Goal: Task Accomplishment & Management: Manage account settings

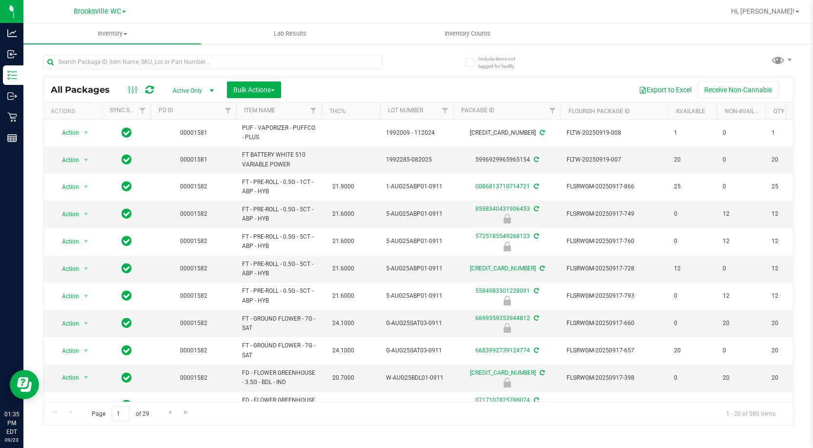
drag, startPoint x: 120, startPoint y: 51, endPoint x: 120, endPoint y: 46, distance: 5.0
click at [120, 51] on div at bounding box center [230, 61] width 375 height 31
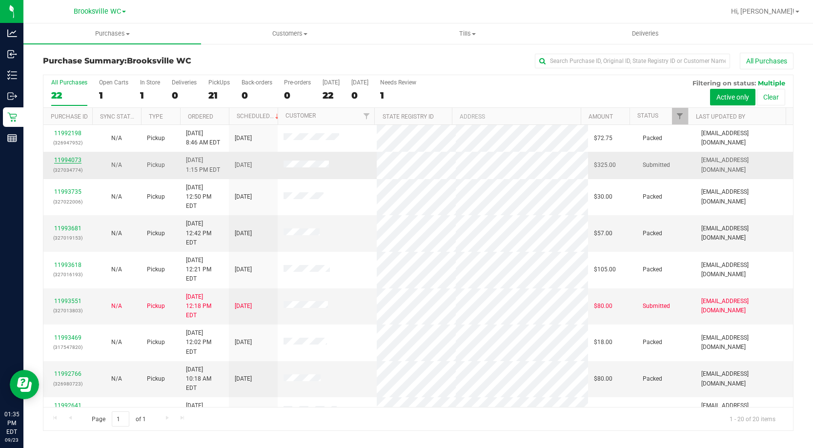
click at [62, 159] on link "11994073" at bounding box center [67, 160] width 27 height 7
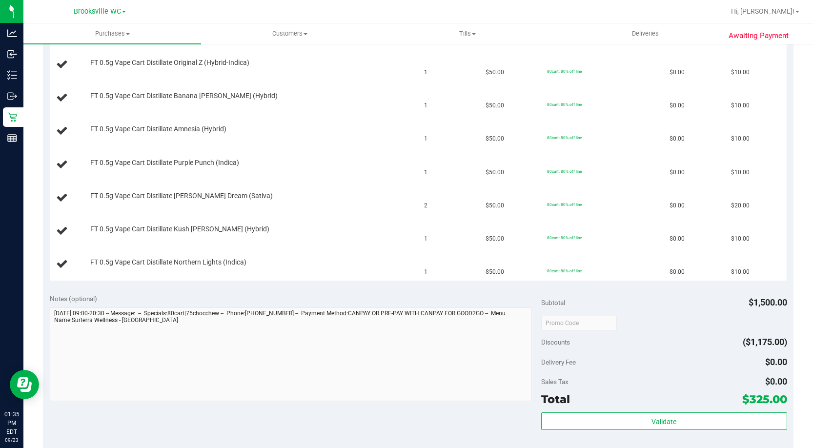
scroll to position [780, 0]
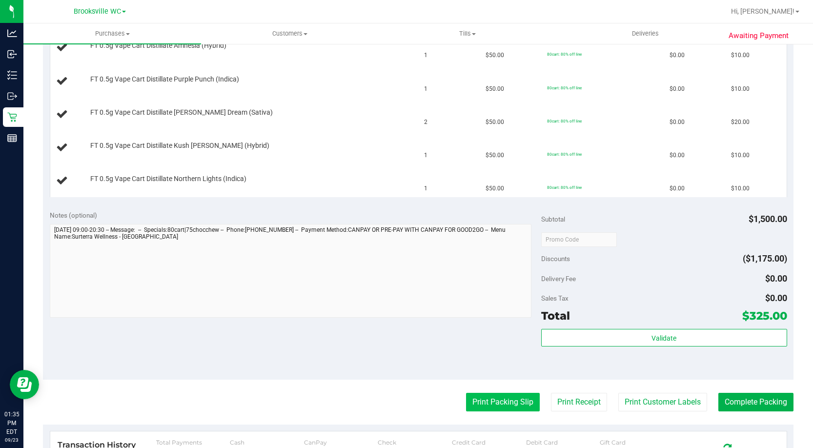
click at [485, 400] on button "Print Packing Slip" at bounding box center [503, 402] width 74 height 19
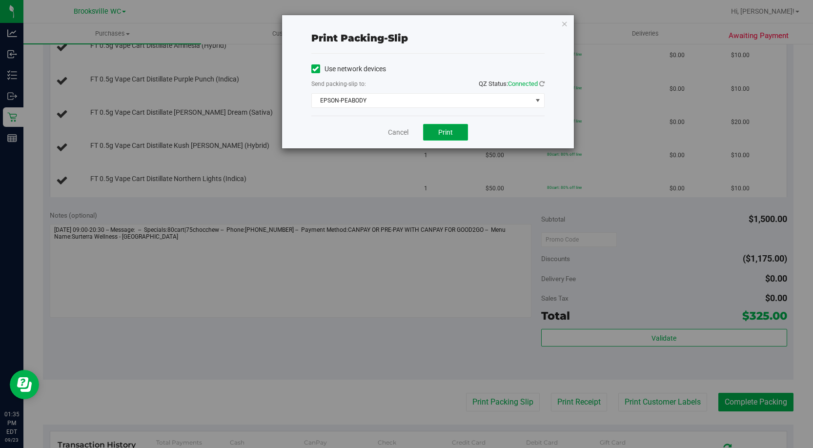
click at [459, 132] on button "Print" at bounding box center [445, 132] width 45 height 17
click at [401, 134] on link "Cancel" at bounding box center [398, 132] width 20 height 10
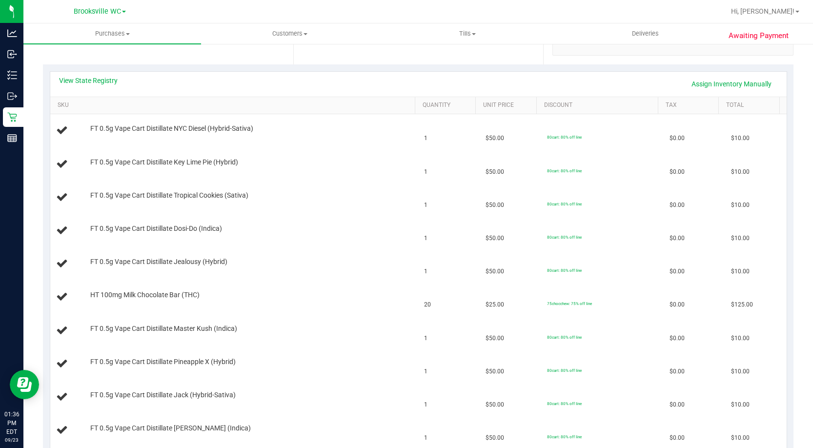
scroll to position [0, 0]
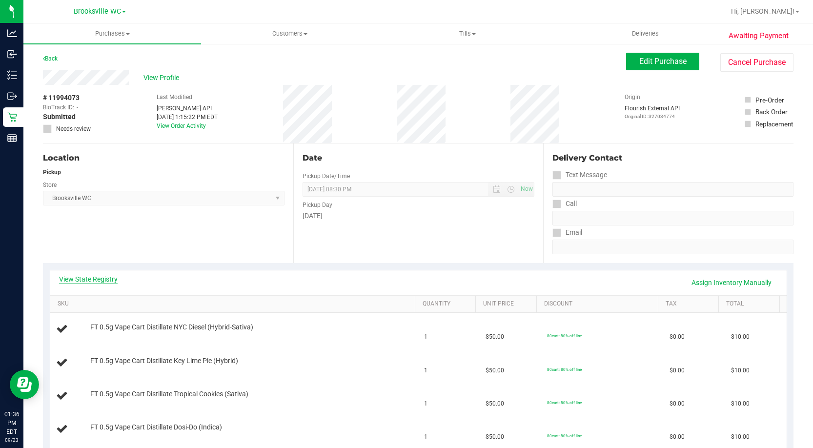
click at [82, 278] on link "View State Registry" at bounding box center [88, 279] width 59 height 10
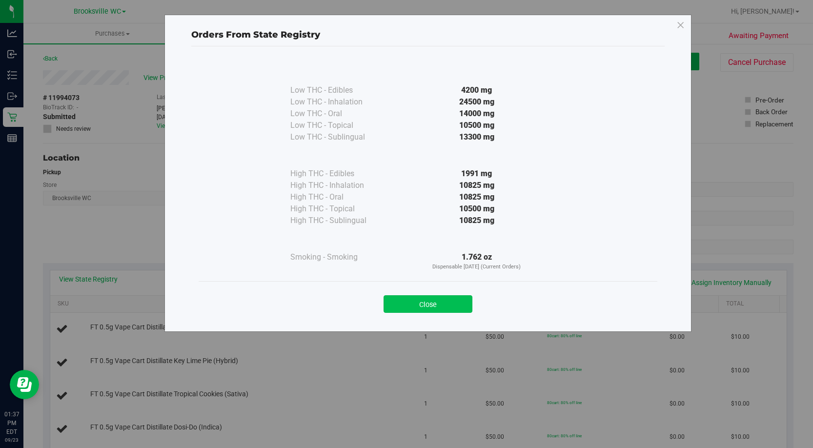
click at [438, 303] on button "Close" at bounding box center [427, 304] width 89 height 18
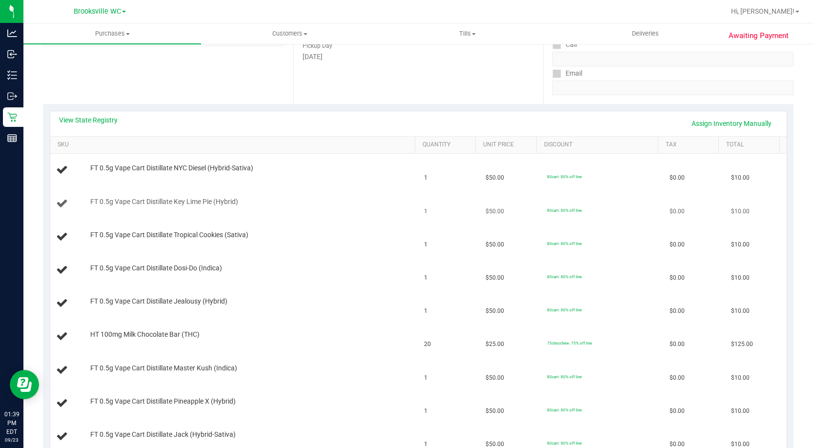
scroll to position [195, 0]
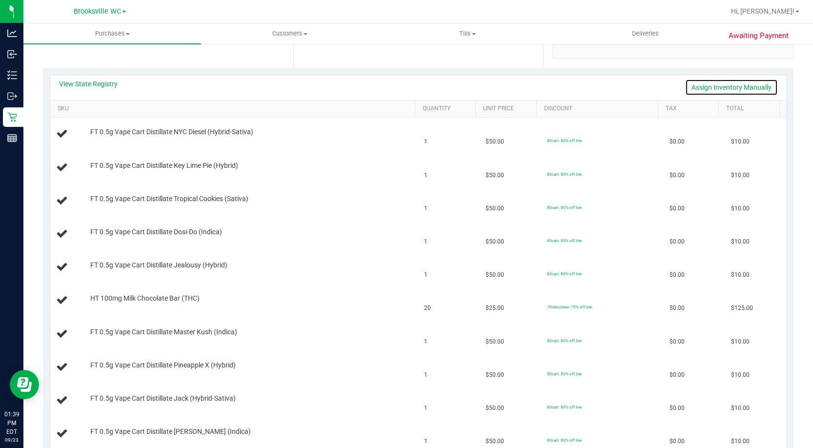
click at [728, 91] on link "Assign Inventory Manually" at bounding box center [731, 87] width 93 height 17
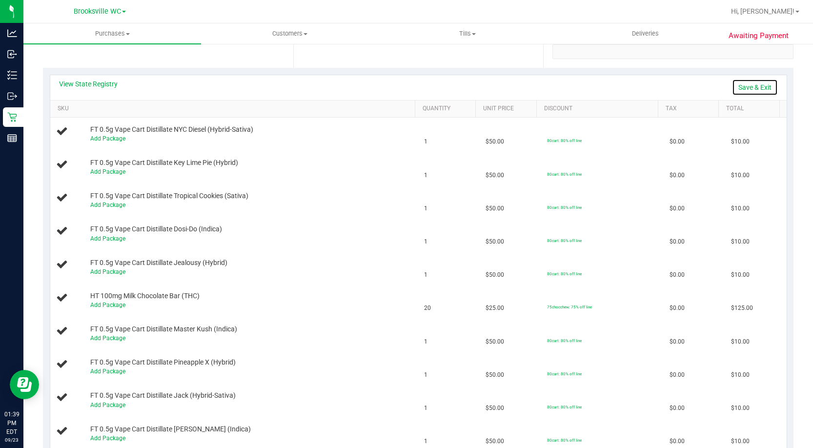
click at [756, 85] on link "Save & Exit" at bounding box center [755, 87] width 46 height 17
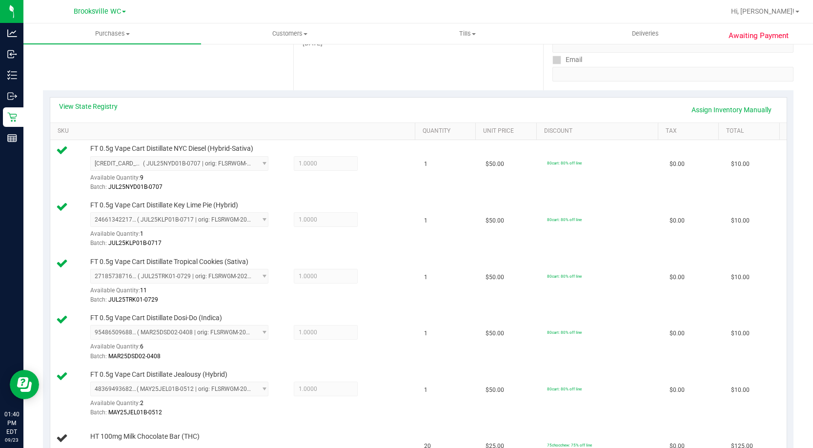
scroll to position [98, 0]
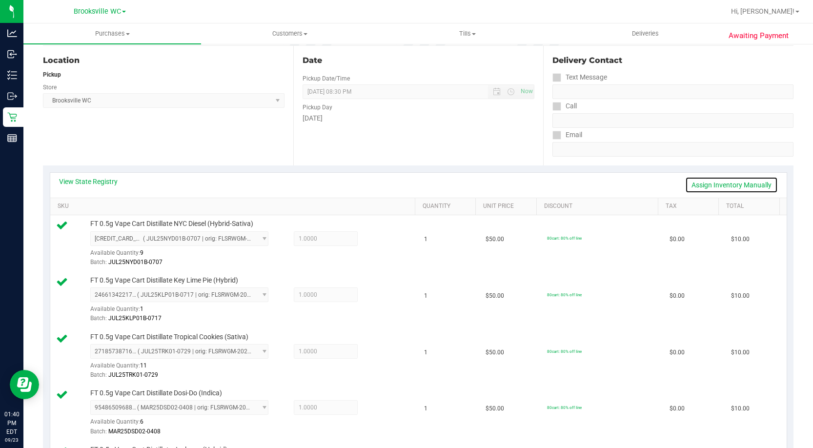
click at [716, 183] on link "Assign Inventory Manually" at bounding box center [731, 185] width 93 height 17
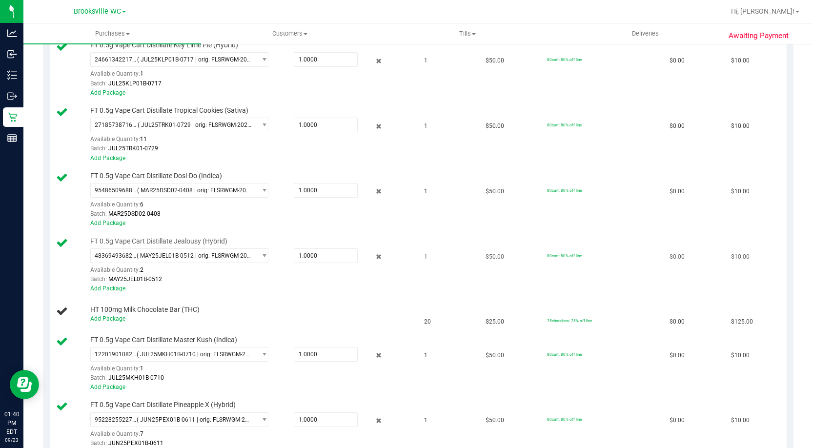
scroll to position [439, 0]
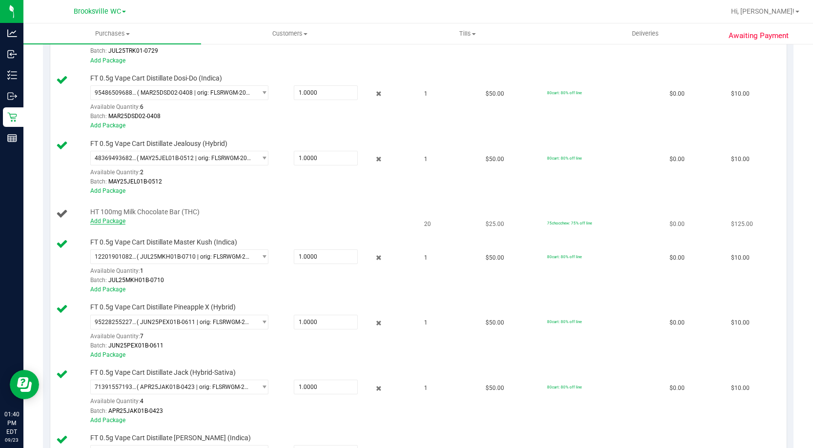
click at [105, 222] on link "Add Package" at bounding box center [107, 221] width 35 height 7
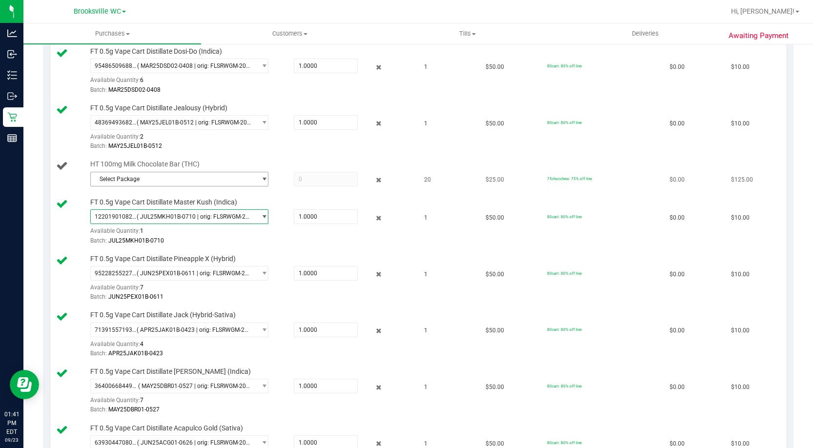
click at [245, 181] on span "Select Package" at bounding box center [173, 179] width 164 height 14
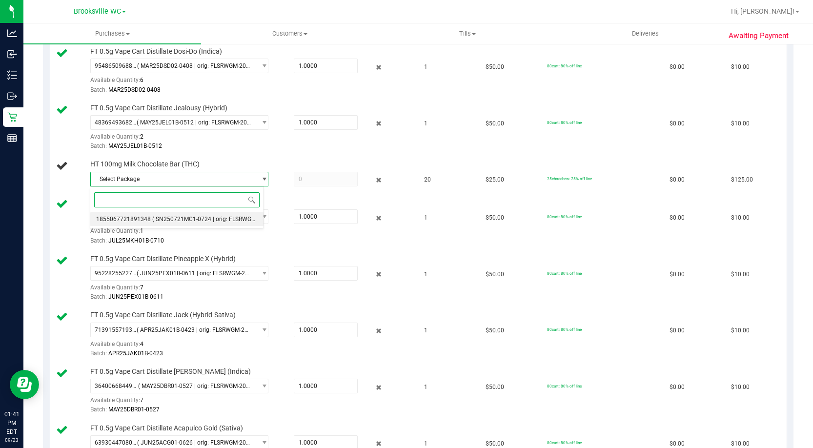
click at [207, 219] on span "( SN250721MC1-0724 | orig: FLSRWGM-20250730-089 )" at bounding box center [226, 219] width 148 height 7
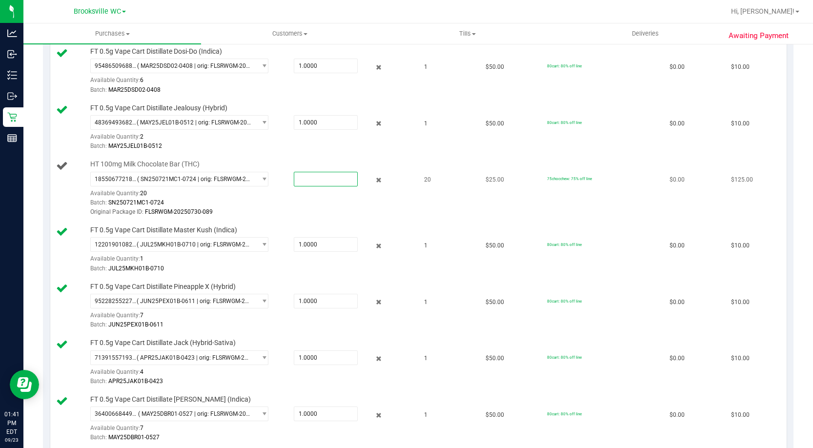
click at [334, 176] on span at bounding box center [326, 179] width 64 height 15
type input "20"
type input "20.0000"
click at [769, 140] on td "$10.00" at bounding box center [755, 128] width 61 height 57
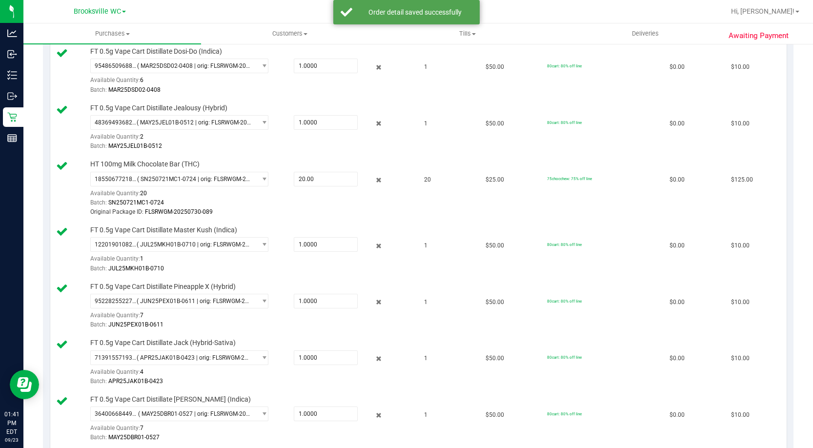
scroll to position [1257, 0]
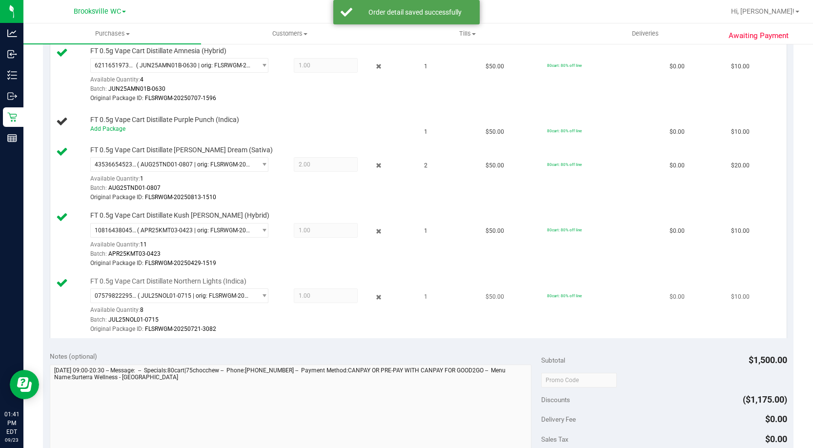
click at [710, 273] on td "$0.00" at bounding box center [693, 305] width 61 height 65
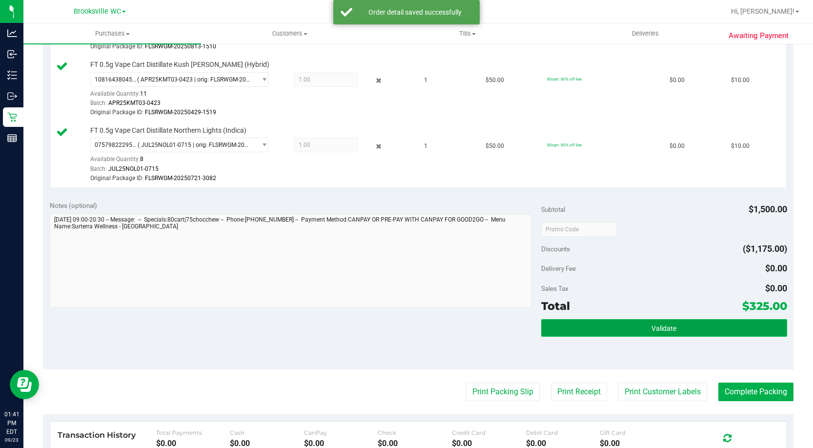
click at [685, 323] on button "Validate" at bounding box center [664, 328] width 246 height 18
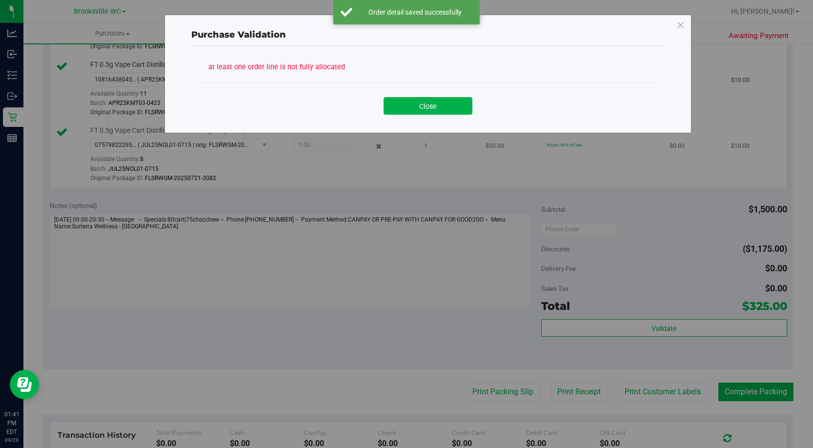
click at [447, 107] on button "Close" at bounding box center [427, 106] width 89 height 18
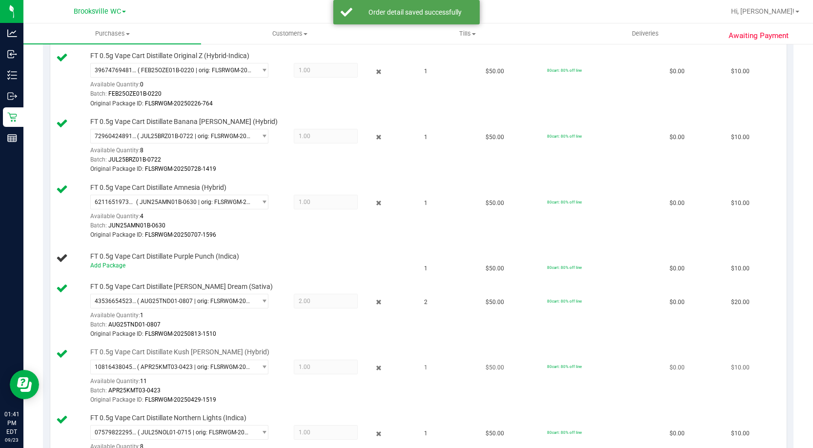
scroll to position [1115, 0]
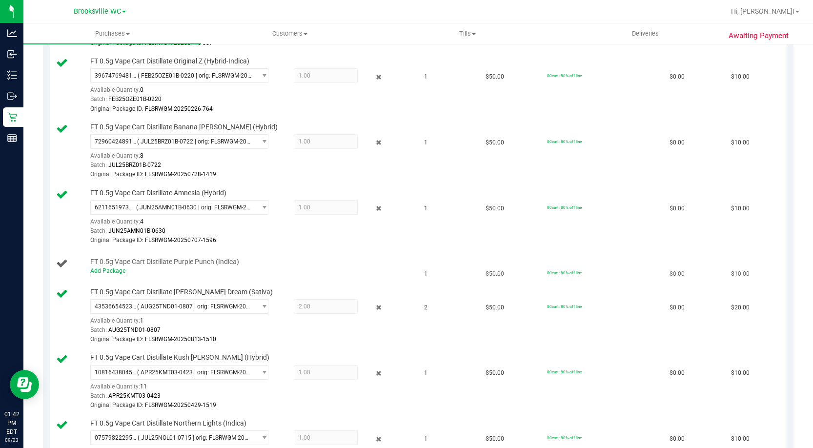
click at [119, 271] on link "Add Package" at bounding box center [107, 270] width 35 height 7
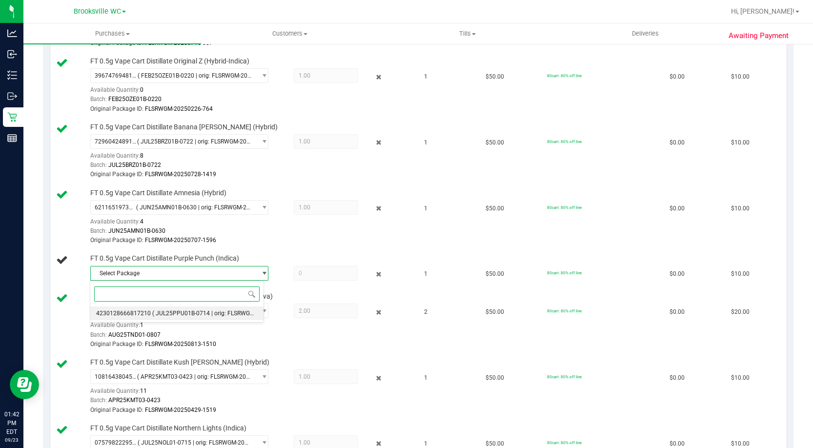
click at [215, 308] on li "4230128666817210 ( JUL25PPU01B-0714 | orig: FLSRWGM-20250721-2489 )" at bounding box center [176, 313] width 173 height 14
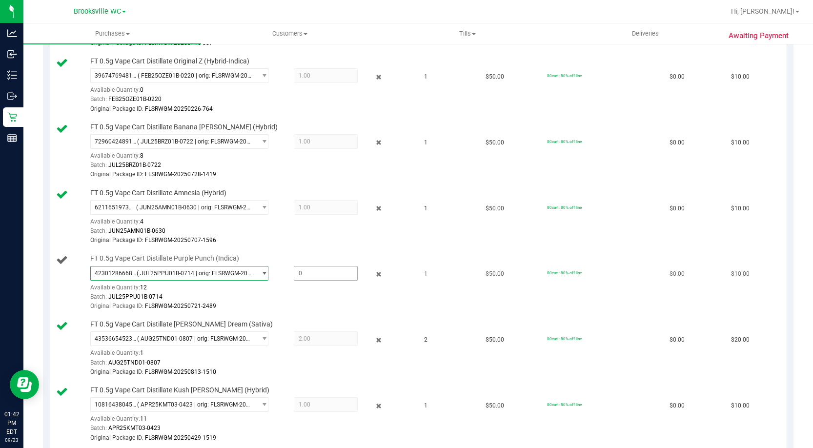
click at [320, 274] on span at bounding box center [326, 273] width 64 height 15
type input "1"
type input "1.0000"
click at [341, 149] on div "7296042489162018 ( JUL25BRZ01B-0722 | orig: FLSRWGM-20250728-1419 ) 72960424891…" at bounding box center [250, 156] width 320 height 45
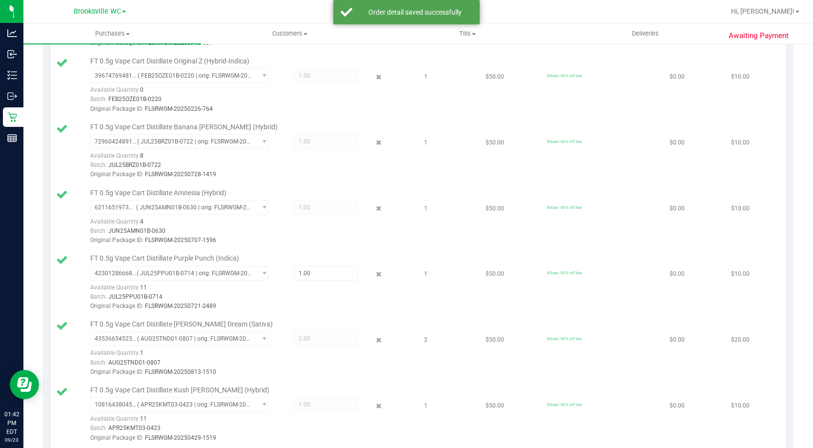
scroll to position [1609, 0]
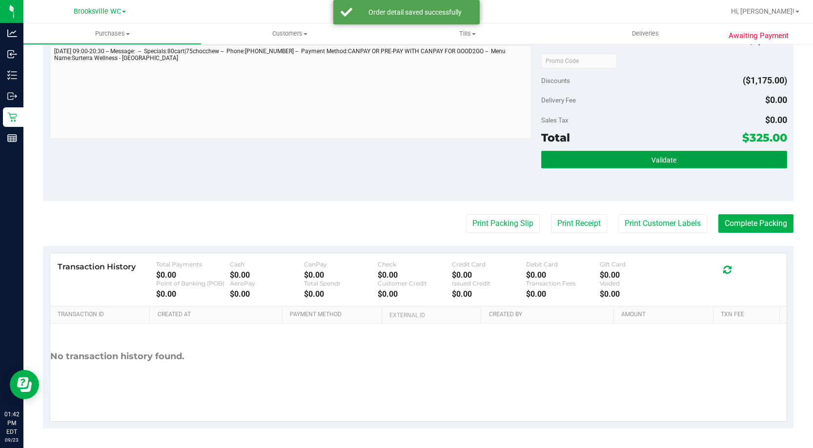
click at [637, 160] on button "Validate" at bounding box center [664, 160] width 246 height 18
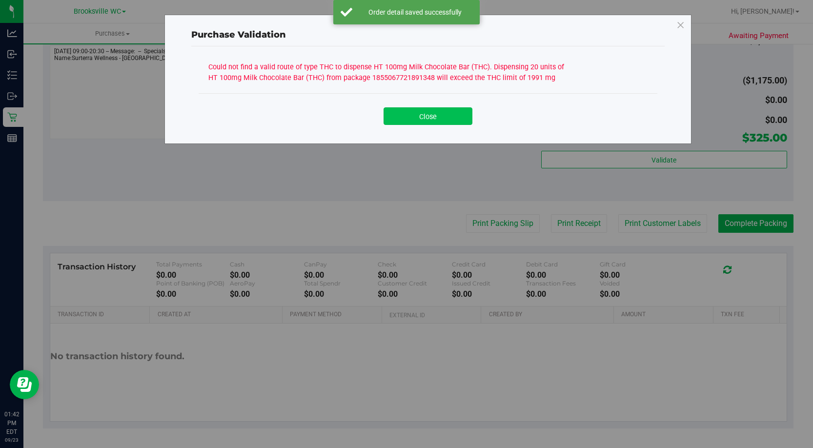
click at [457, 114] on button "Close" at bounding box center [427, 116] width 89 height 18
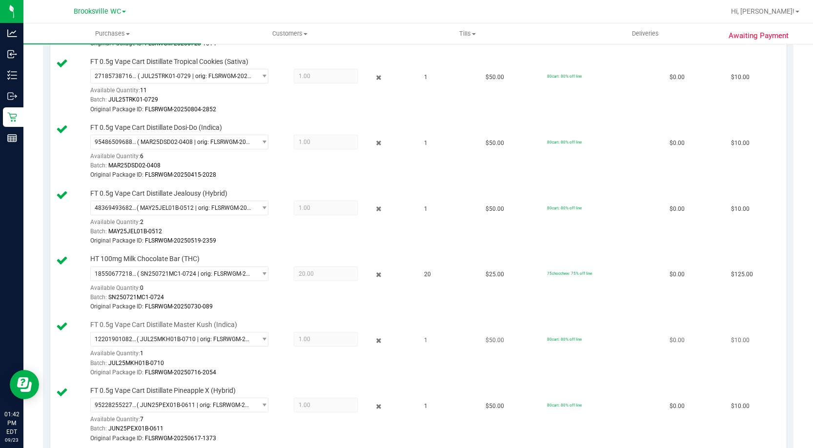
scroll to position [389, 0]
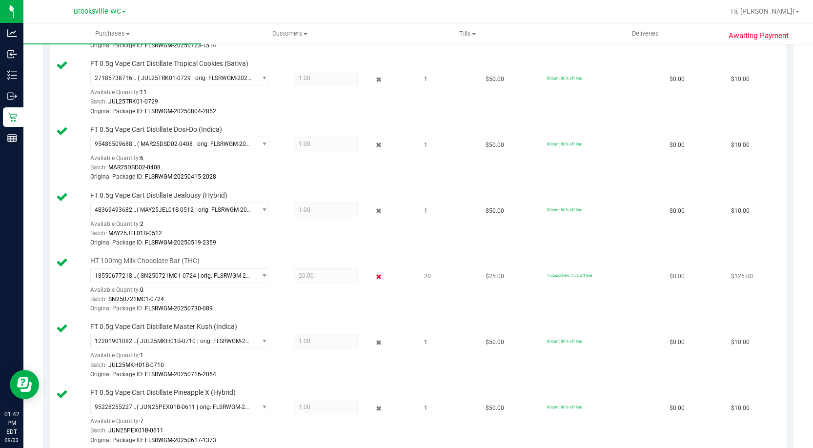
click at [373, 274] on icon at bounding box center [378, 276] width 10 height 11
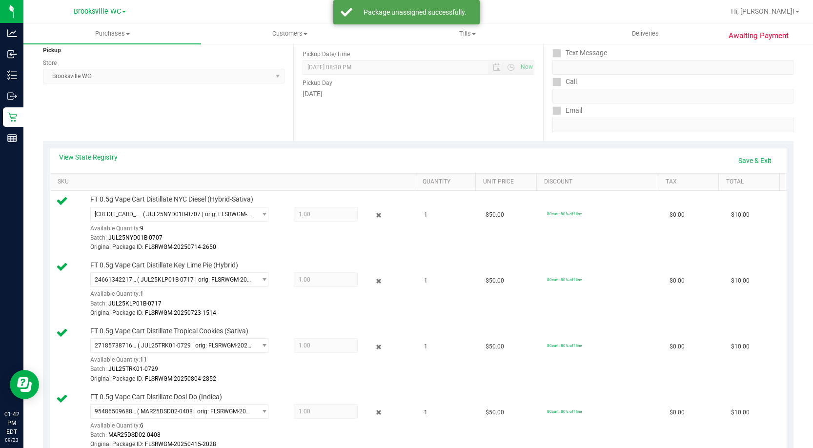
scroll to position [0, 0]
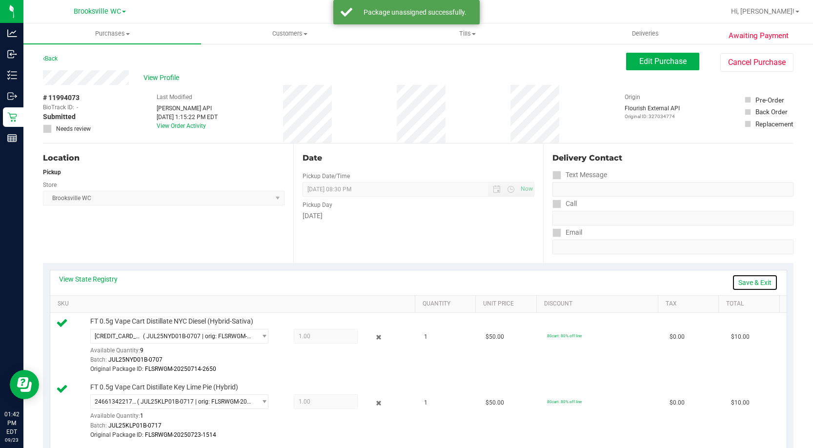
click at [751, 282] on link "Save & Exit" at bounding box center [755, 282] width 46 height 17
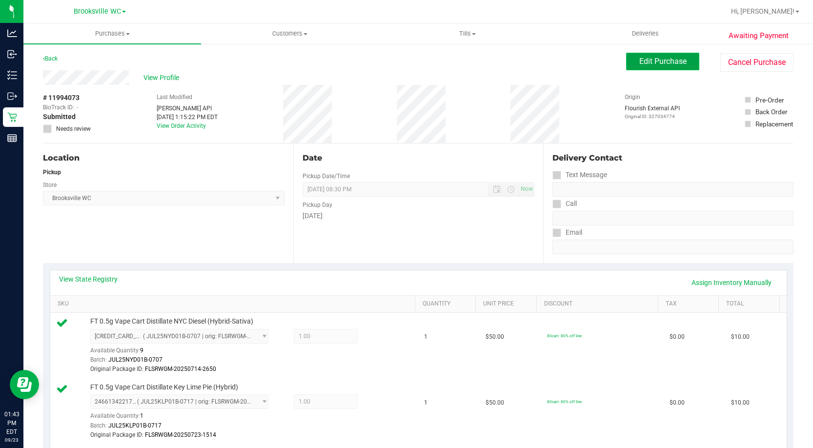
click at [659, 63] on span "Edit Purchase" at bounding box center [662, 61] width 47 height 9
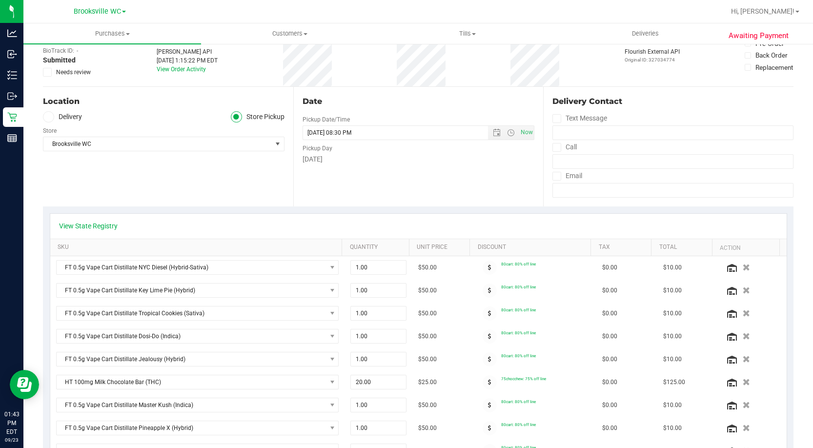
scroll to position [146, 0]
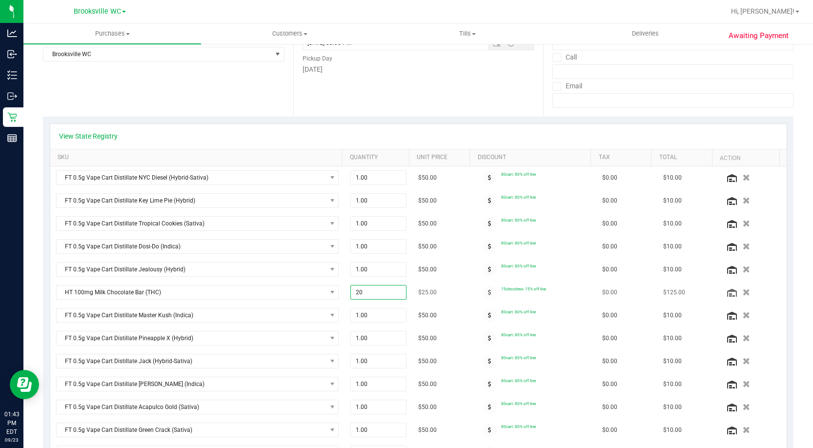
click at [390, 294] on span "20.00 20" at bounding box center [378, 292] width 56 height 15
click at [390, 294] on input "20" at bounding box center [378, 292] width 55 height 14
type input "19"
type input "19.00"
click at [627, 120] on div "View State Registry SKU Quantity Unit Price Discount Tax Total Action FT 0.5g V…" at bounding box center [418, 386] width 750 height 539
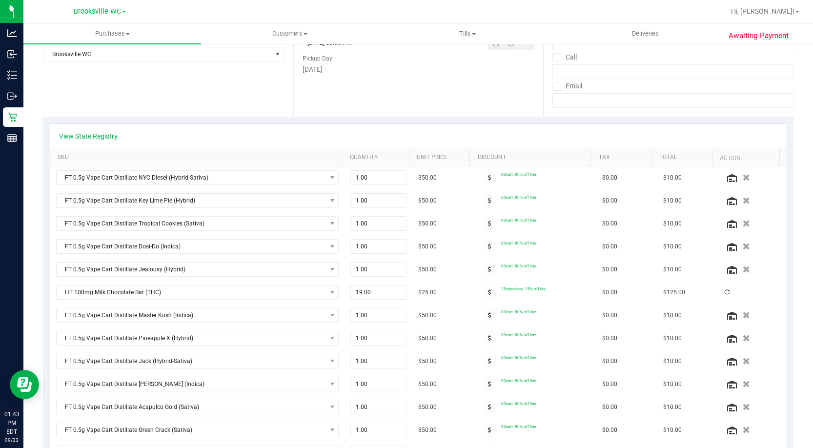
scroll to position [0, 0]
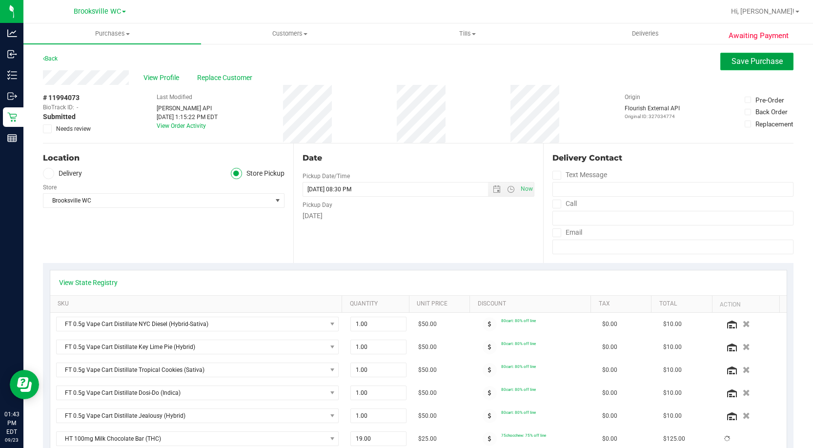
click at [749, 64] on span "Save Purchase" at bounding box center [756, 61] width 51 height 9
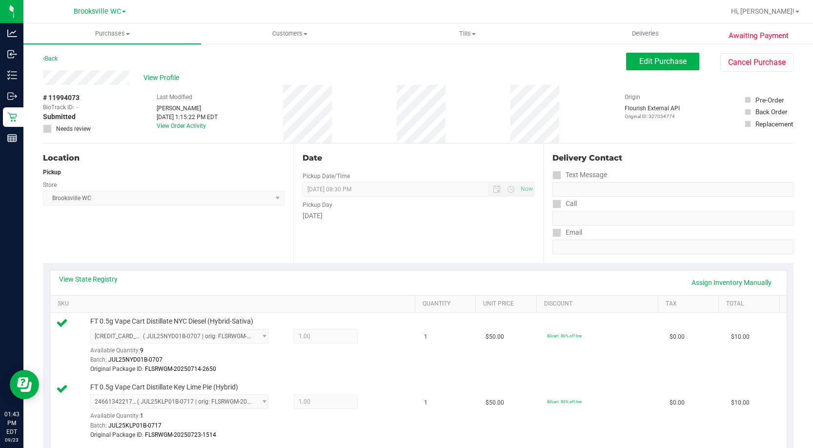
scroll to position [98, 0]
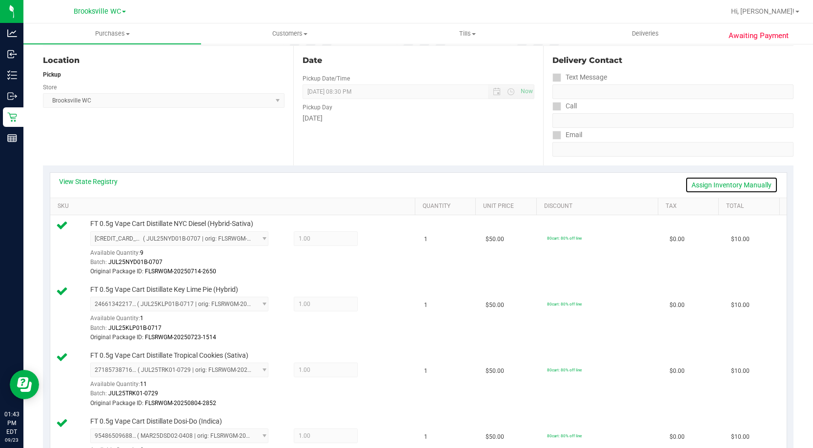
click at [709, 184] on link "Assign Inventory Manually" at bounding box center [731, 185] width 93 height 17
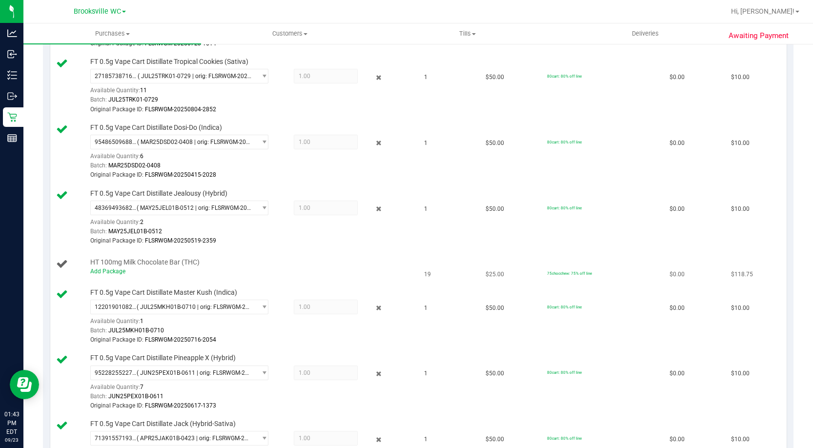
scroll to position [439, 0]
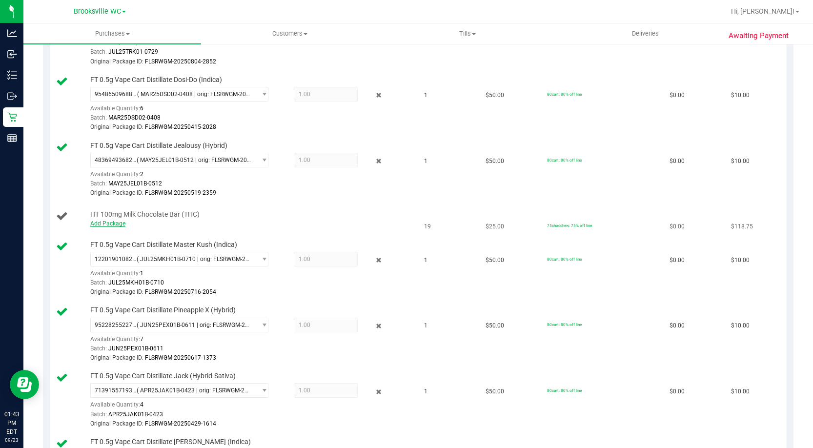
click at [110, 221] on link "Add Package" at bounding box center [107, 223] width 35 height 7
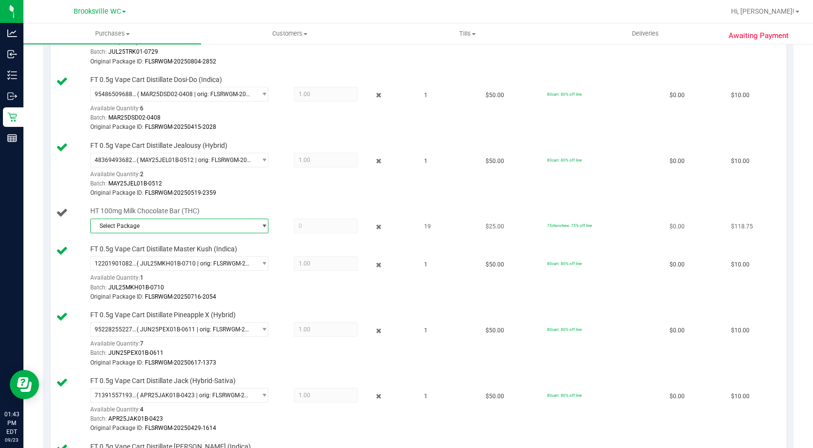
click at [236, 224] on span "Select Package" at bounding box center [173, 226] width 164 height 14
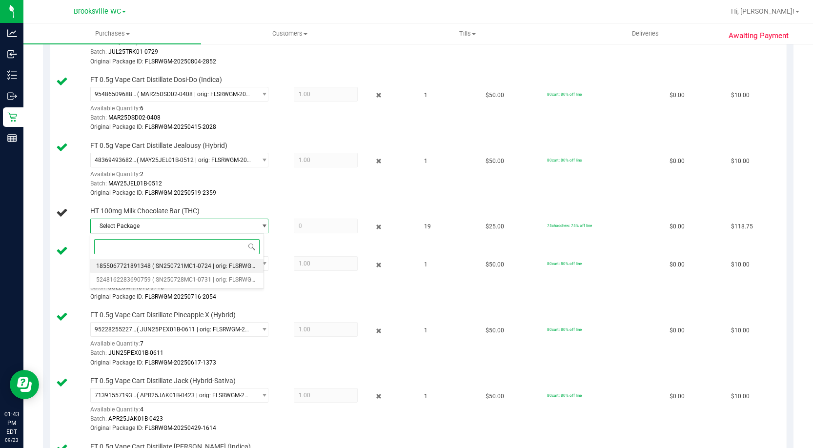
click at [216, 264] on span "( SN250721MC1-0724 | orig: FLSRWGM-20250730-089 )" at bounding box center [226, 265] width 148 height 7
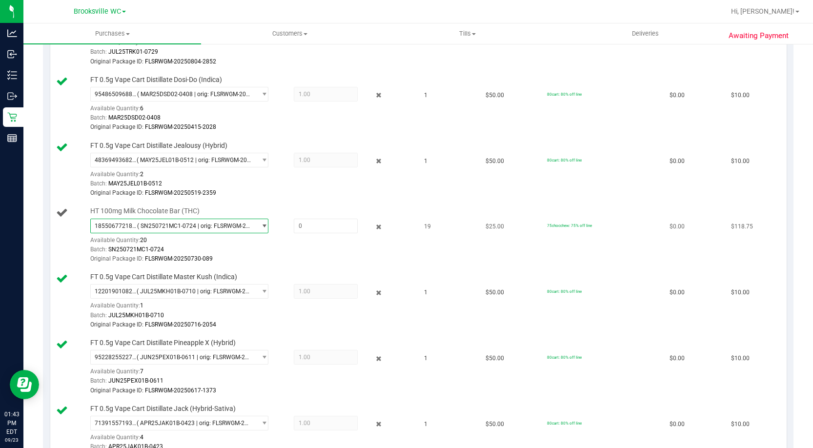
click at [215, 226] on span "( SN250721MC1-0724 | orig: FLSRWGM-20250730-089 )" at bounding box center [194, 225] width 115 height 7
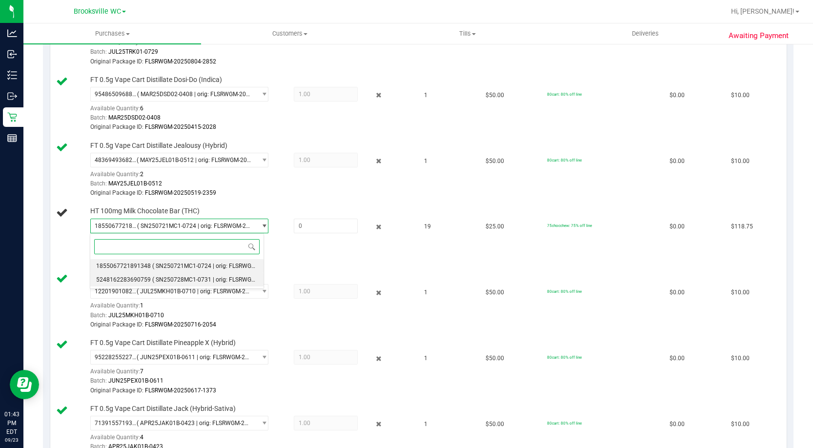
click at [196, 277] on span "( SN250728MC1-0731 | orig: FLSRWGM-20250806-343 )" at bounding box center [226, 279] width 148 height 7
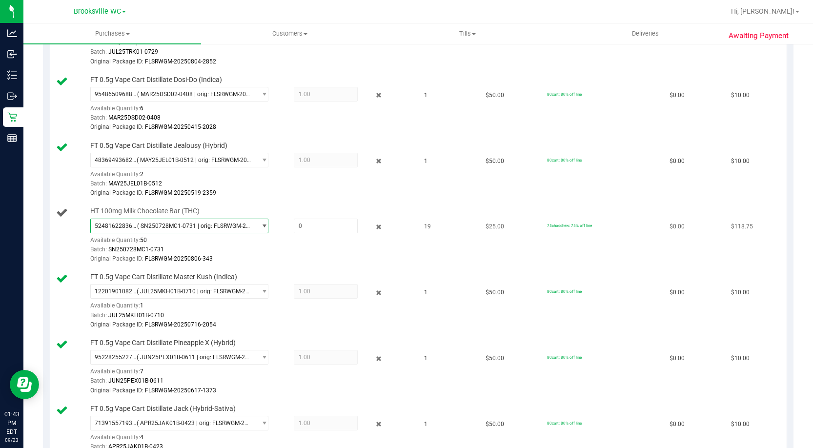
click at [206, 224] on span "( SN250728MC1-0731 | orig: FLSRWGM-20250806-343 )" at bounding box center [194, 225] width 115 height 7
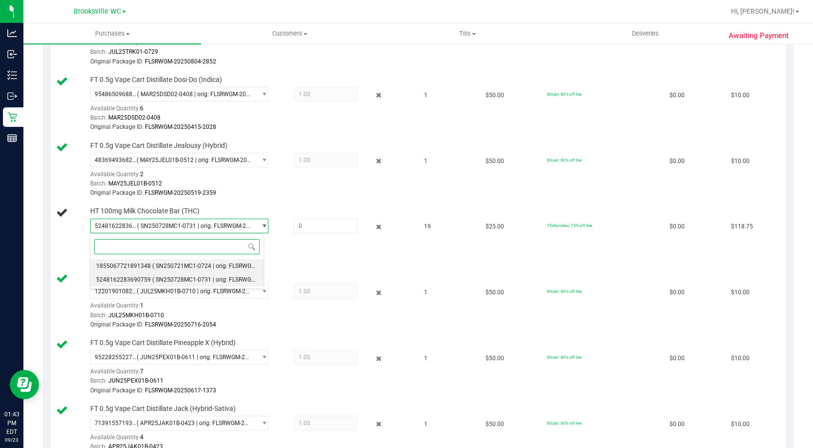
click at [192, 263] on span "( SN250721MC1-0724 | orig: FLSRWGM-20250730-089 )" at bounding box center [226, 265] width 148 height 7
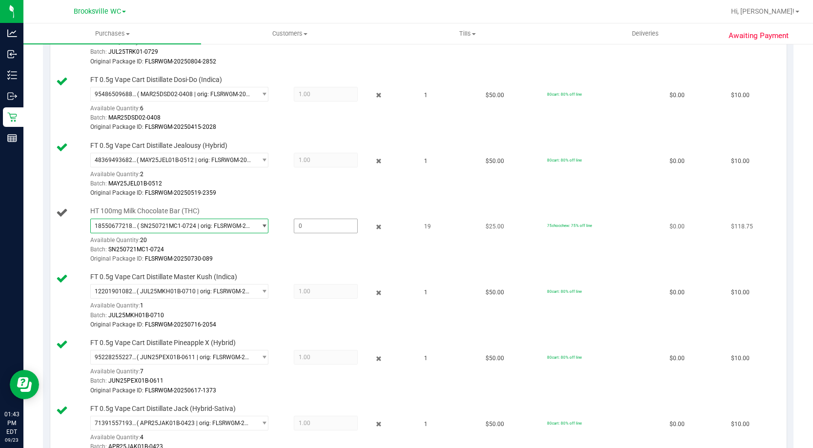
click at [322, 226] on span at bounding box center [326, 226] width 64 height 15
type input "19"
type input "19.0000"
click at [458, 192] on td "1" at bounding box center [448, 170] width 61 height 66
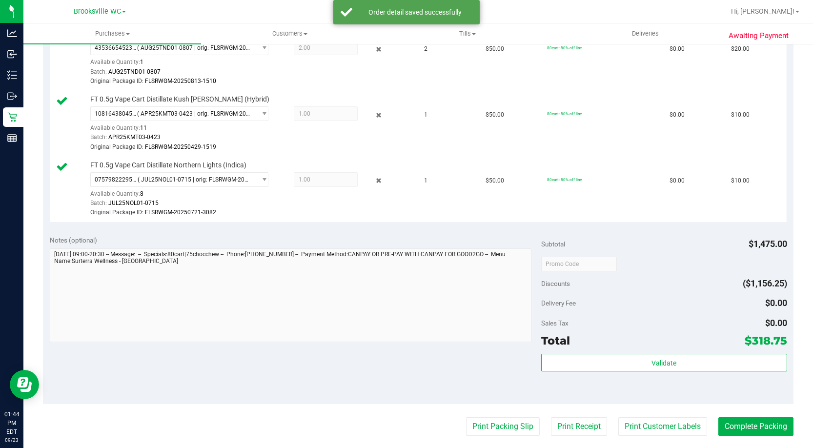
scroll to position [1415, 0]
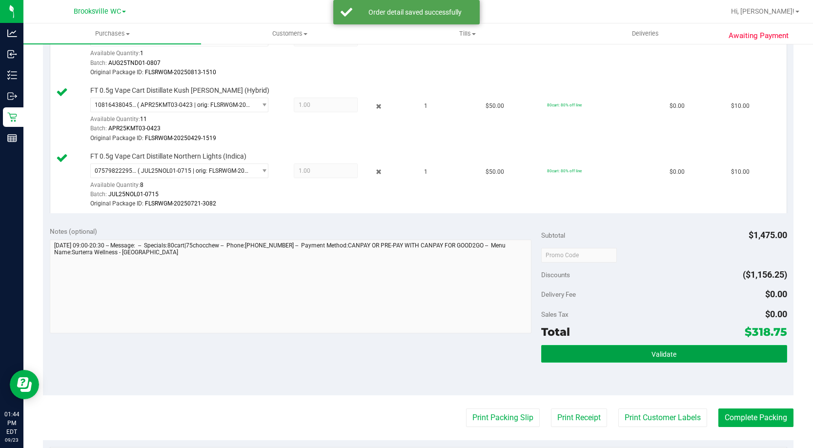
click at [651, 351] on span "Validate" at bounding box center [663, 354] width 25 height 8
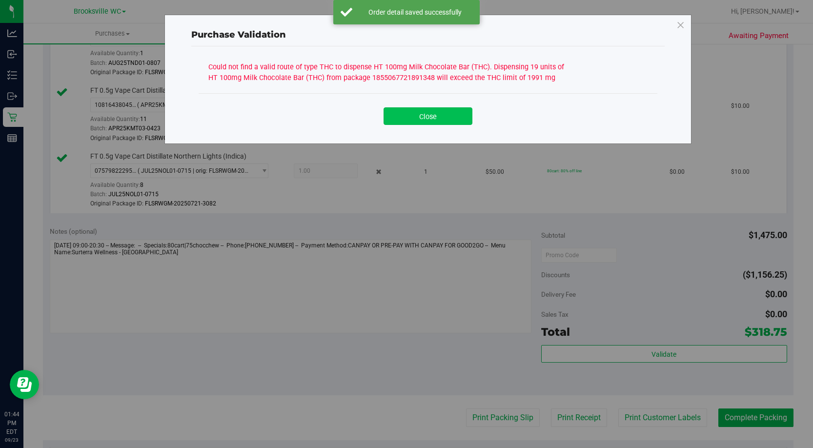
click at [441, 119] on button "Close" at bounding box center [427, 116] width 89 height 18
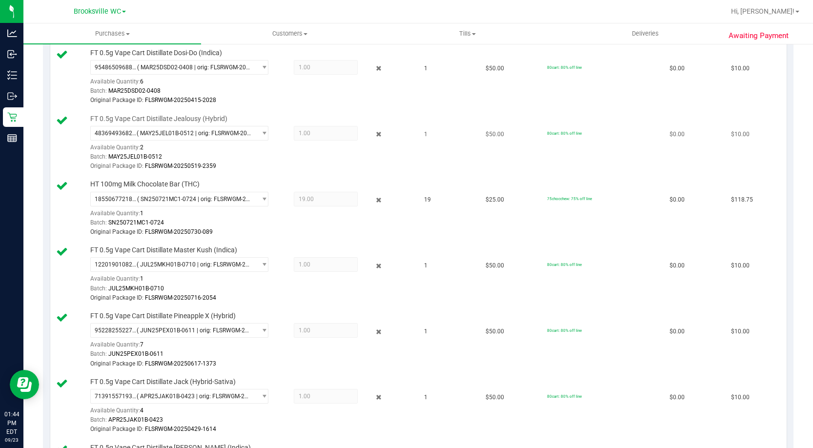
scroll to position [390, 0]
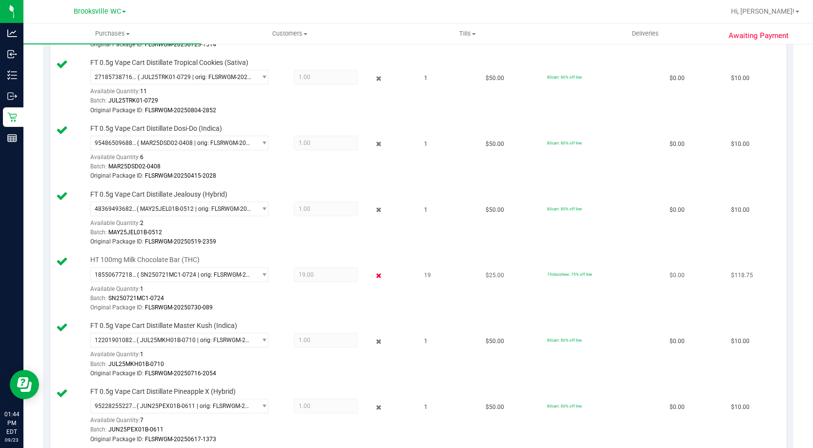
click at [373, 276] on icon at bounding box center [378, 275] width 10 height 11
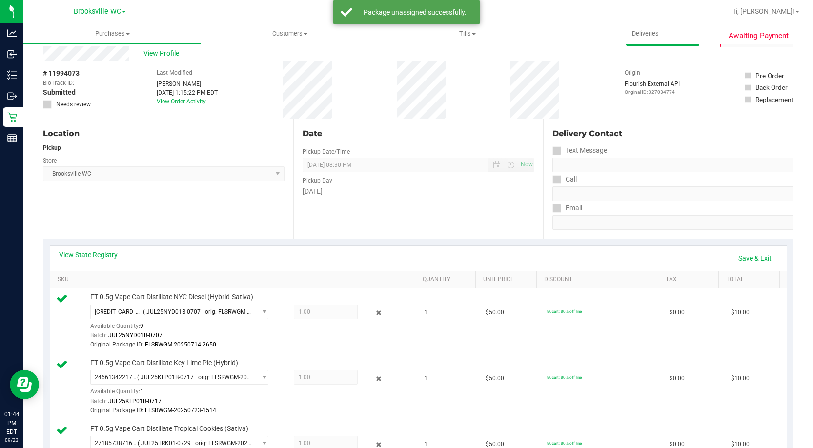
scroll to position [0, 0]
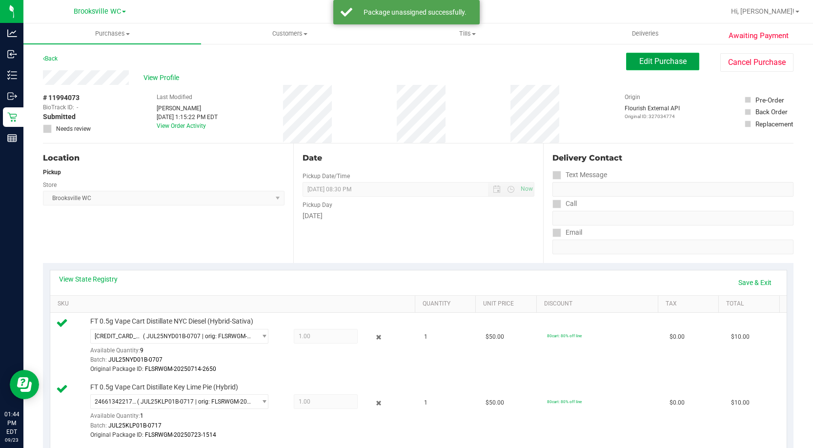
click at [655, 62] on span "Edit Purchase" at bounding box center [662, 61] width 47 height 9
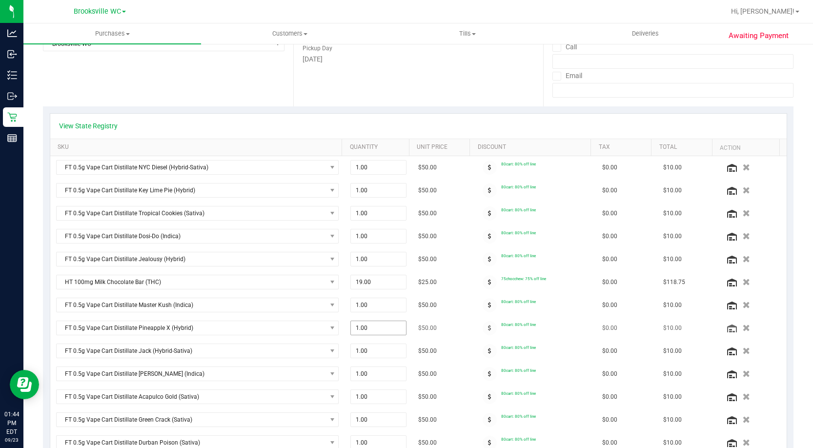
scroll to position [244, 0]
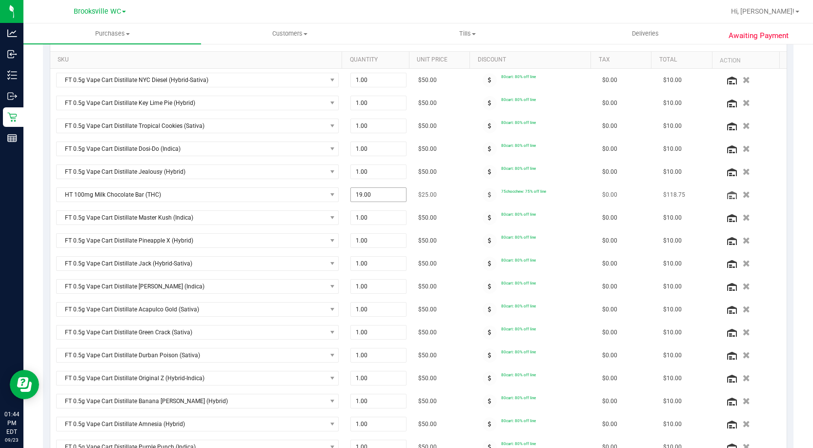
click at [385, 194] on span "19.00 19" at bounding box center [378, 194] width 56 height 15
click at [385, 194] on input "19" at bounding box center [378, 195] width 55 height 14
type input "18"
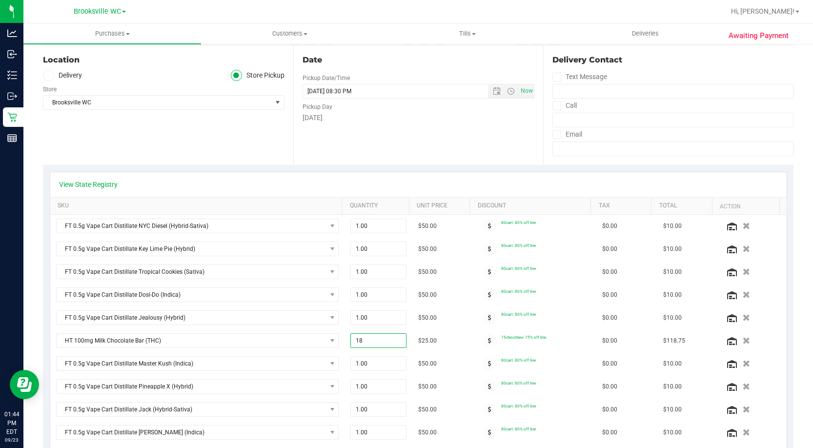
scroll to position [98, 0]
click at [448, 148] on div "Date Pickup Date/Time 09/23/2025 Now 09/23/2025 08:30 PM Now Pickup Day Tuesday" at bounding box center [418, 106] width 250 height 120
type input "18.00"
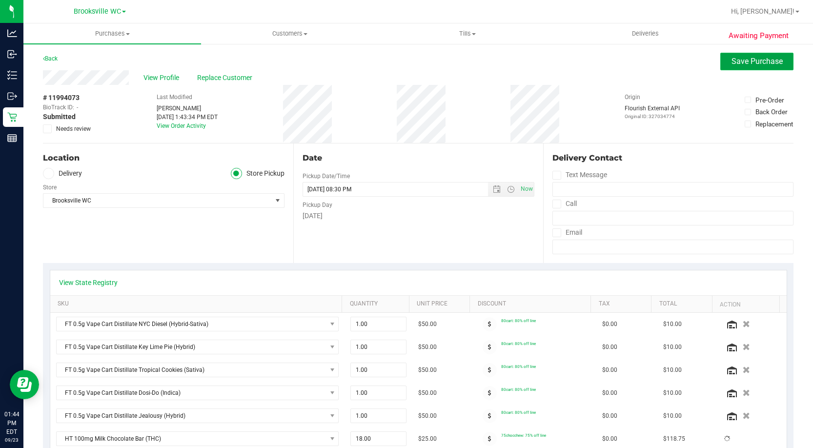
click at [731, 63] on span "Save Purchase" at bounding box center [756, 61] width 51 height 9
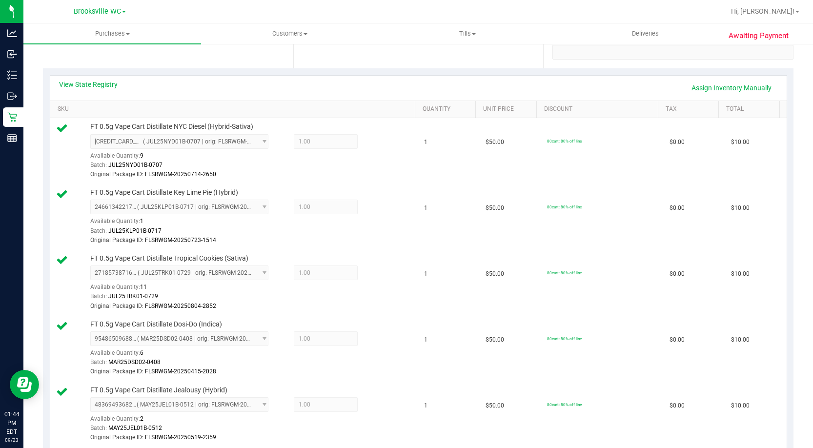
scroll to position [49, 0]
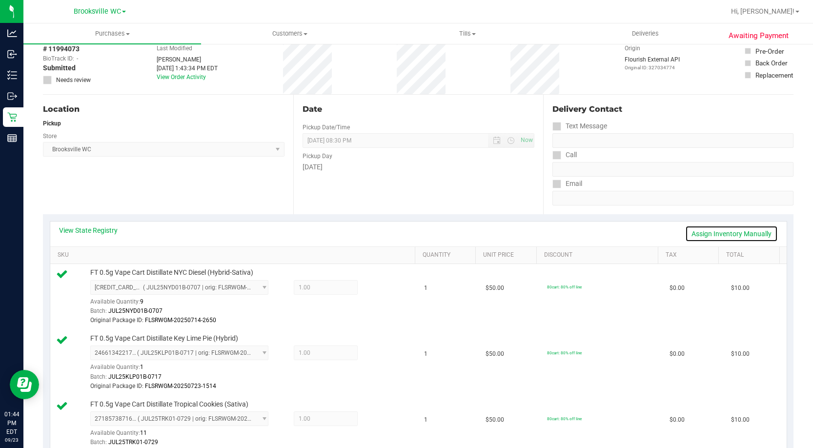
click at [728, 230] on link "Assign Inventory Manually" at bounding box center [731, 233] width 93 height 17
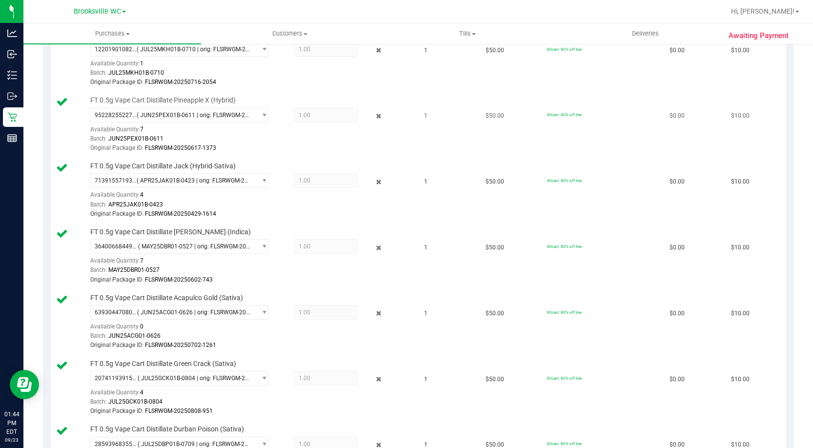
scroll to position [439, 0]
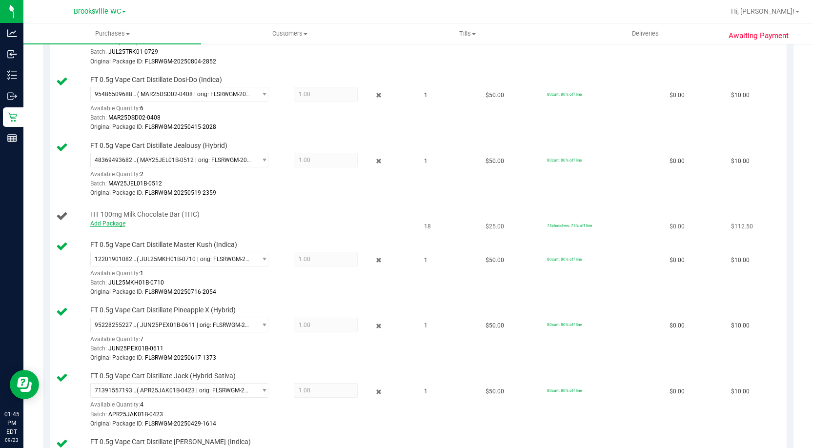
click at [116, 222] on link "Add Package" at bounding box center [107, 223] width 35 height 7
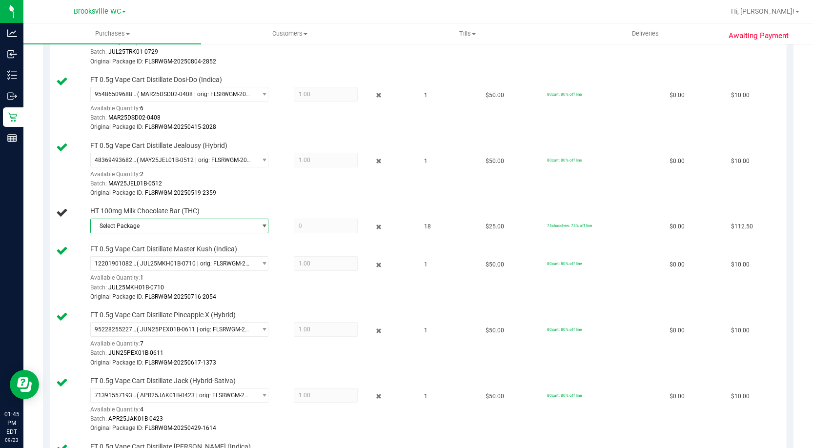
click at [260, 225] on span "select" at bounding box center [263, 226] width 7 height 8
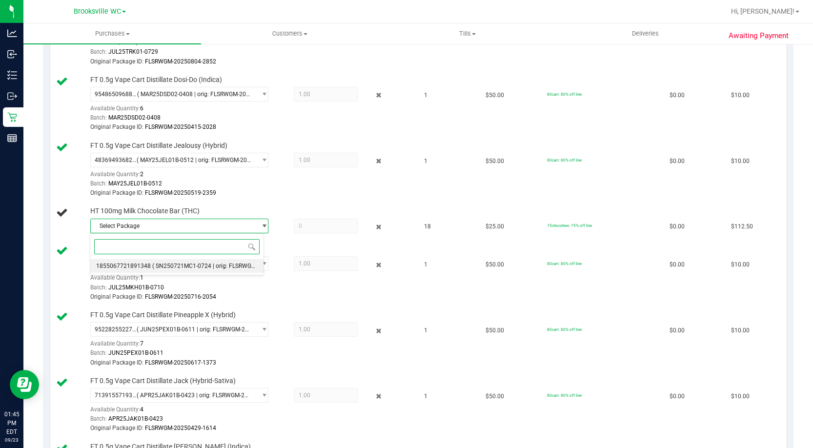
click at [236, 265] on span "( SN250721MC1-0724 | orig: FLSRWGM-20250730-089 )" at bounding box center [226, 265] width 148 height 7
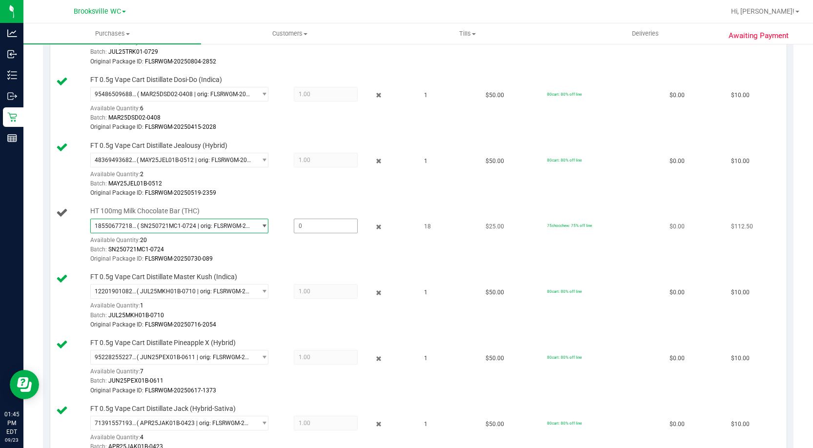
click at [331, 226] on span at bounding box center [326, 226] width 64 height 15
type input "18"
type input "18.0000"
click at [666, 193] on td "$0.00" at bounding box center [693, 170] width 61 height 66
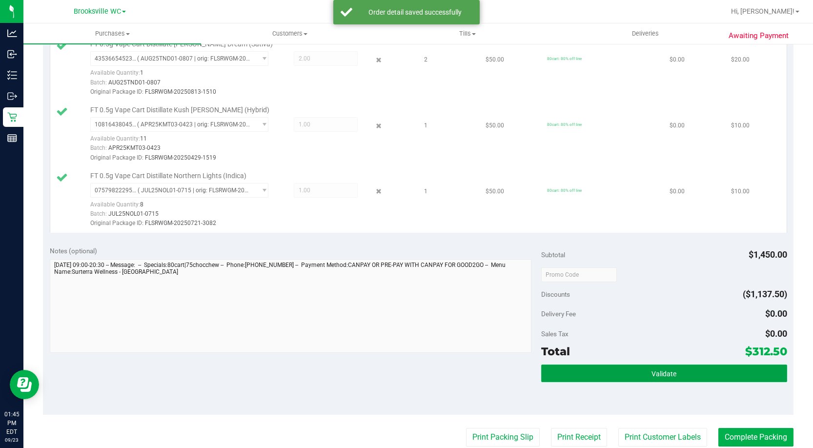
click at [710, 364] on button "Validate" at bounding box center [664, 373] width 246 height 18
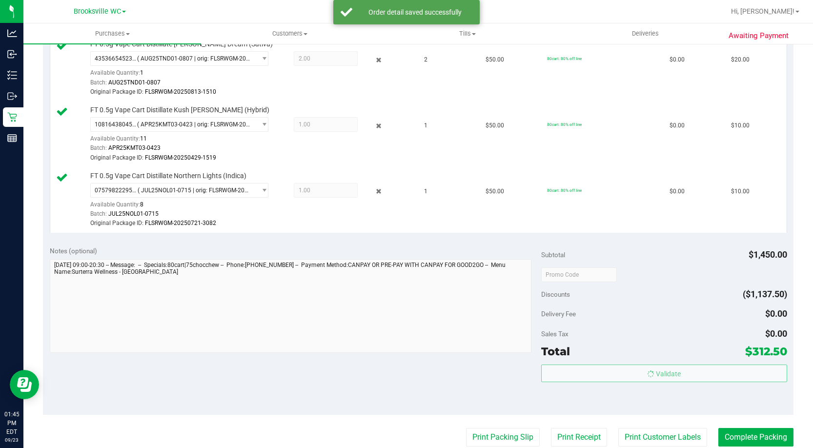
scroll to position [1609, 0]
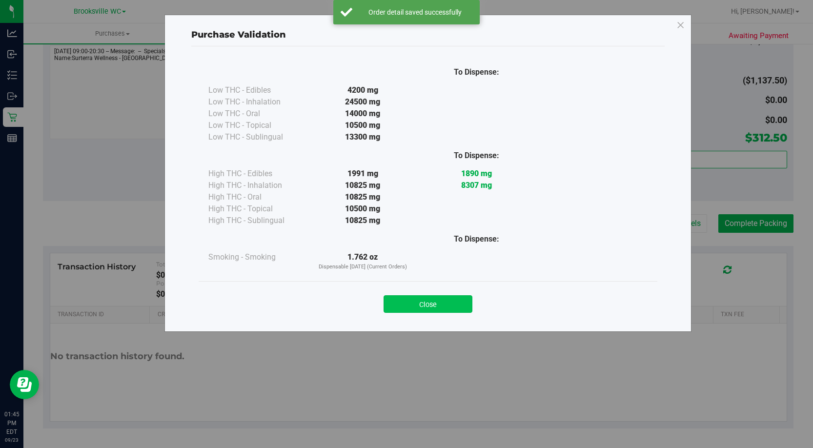
click at [447, 305] on button "Close" at bounding box center [427, 304] width 89 height 18
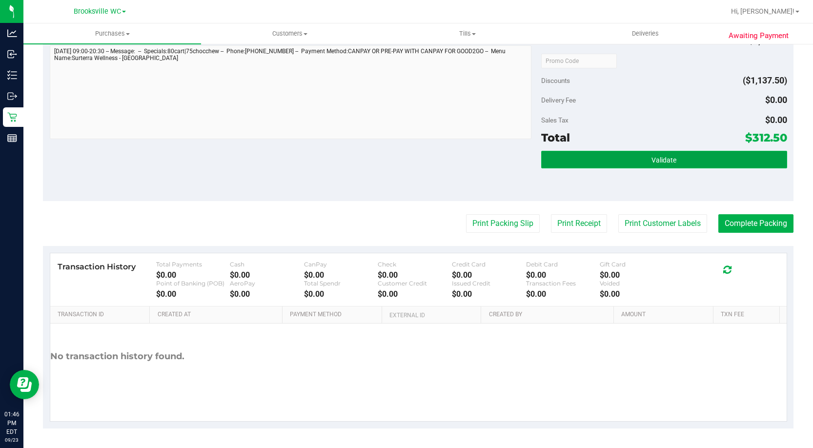
click at [666, 157] on span "Validate" at bounding box center [663, 160] width 25 height 8
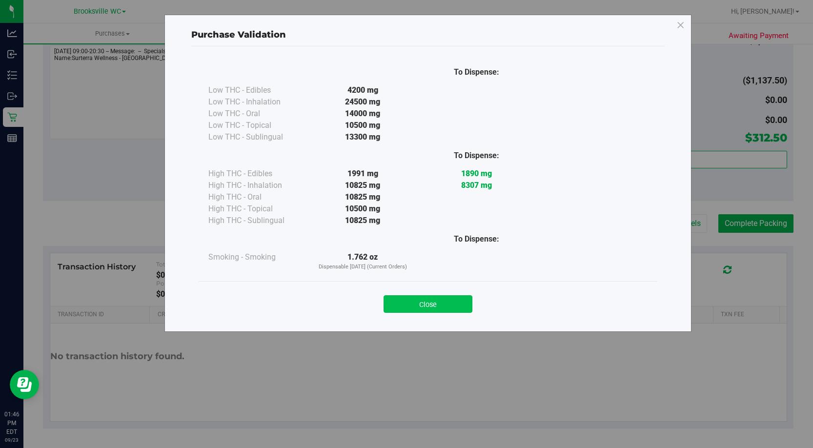
click at [432, 303] on button "Close" at bounding box center [427, 304] width 89 height 18
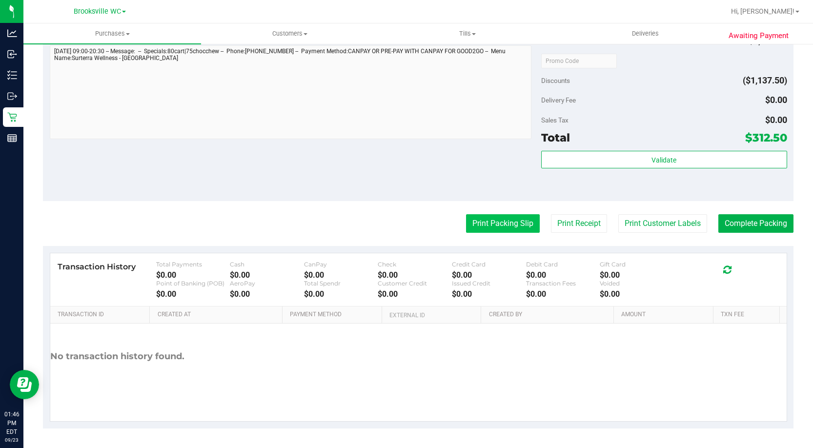
click at [508, 224] on button "Print Packing Slip" at bounding box center [503, 223] width 74 height 19
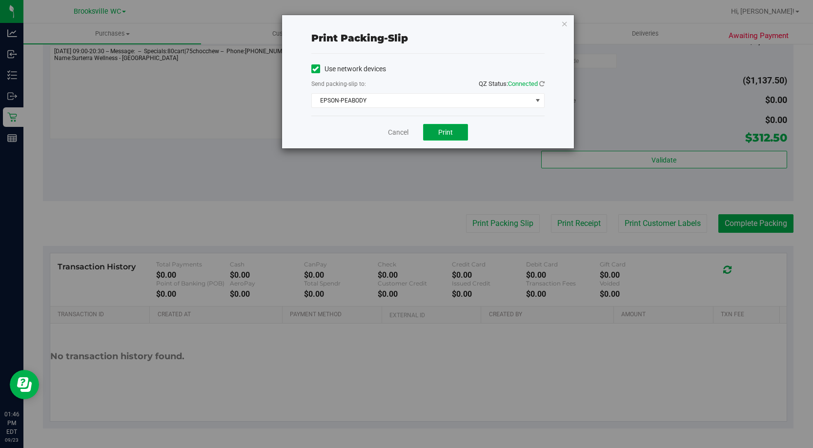
click at [455, 128] on button "Print" at bounding box center [445, 132] width 45 height 17
click at [397, 132] on link "Cancel" at bounding box center [398, 132] width 20 height 10
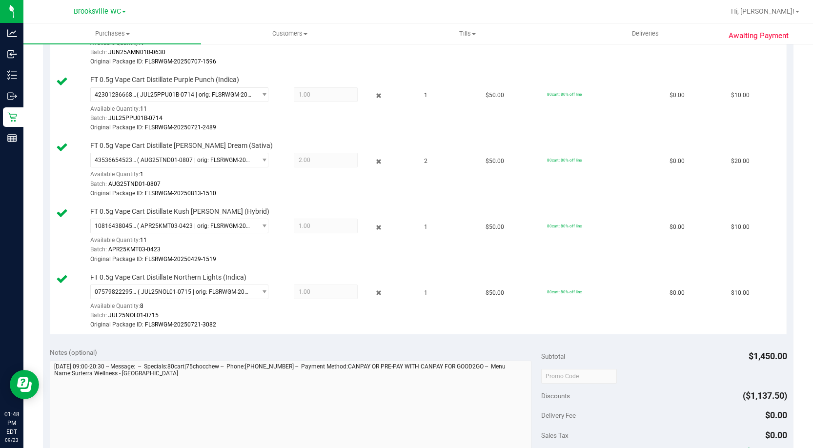
scroll to position [1415, 0]
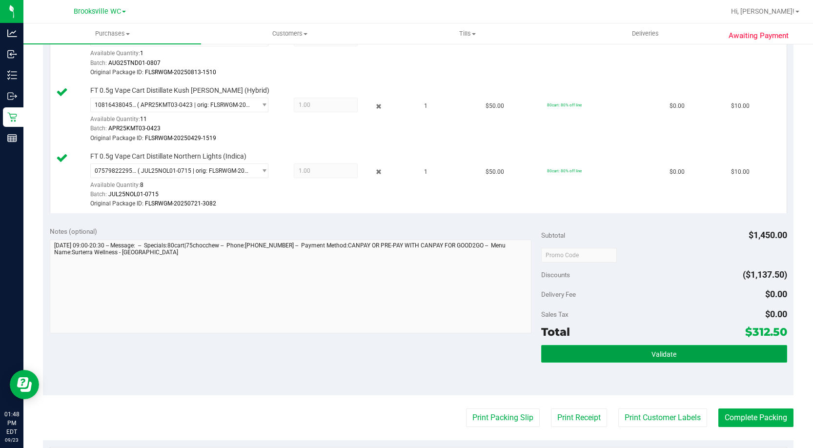
click at [667, 346] on button "Validate" at bounding box center [664, 354] width 246 height 18
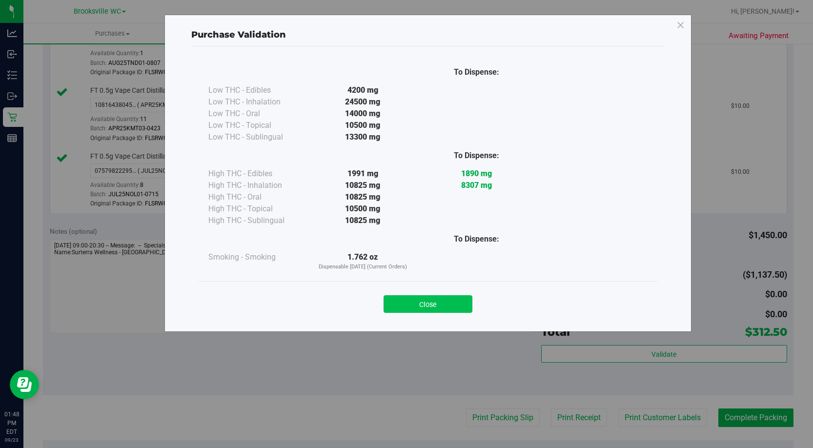
click at [433, 303] on button "Close" at bounding box center [427, 304] width 89 height 18
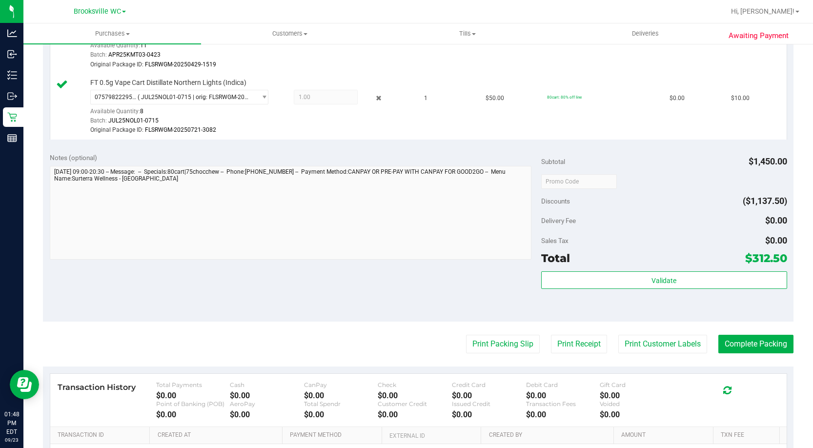
scroll to position [1561, 0]
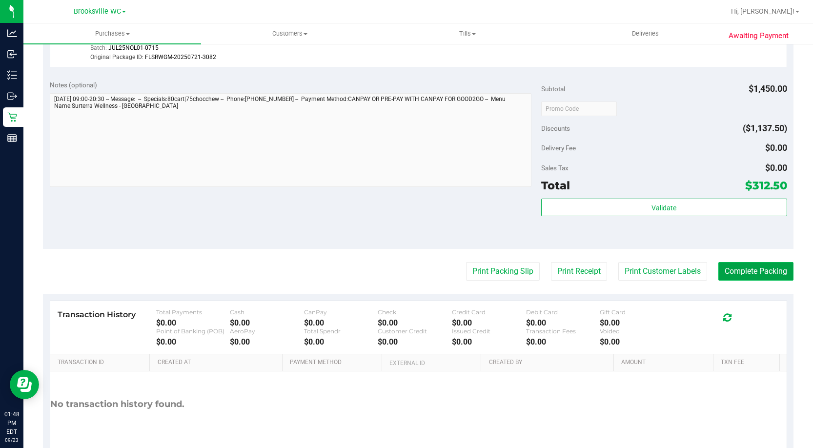
click at [757, 272] on button "Complete Packing" at bounding box center [755, 271] width 75 height 19
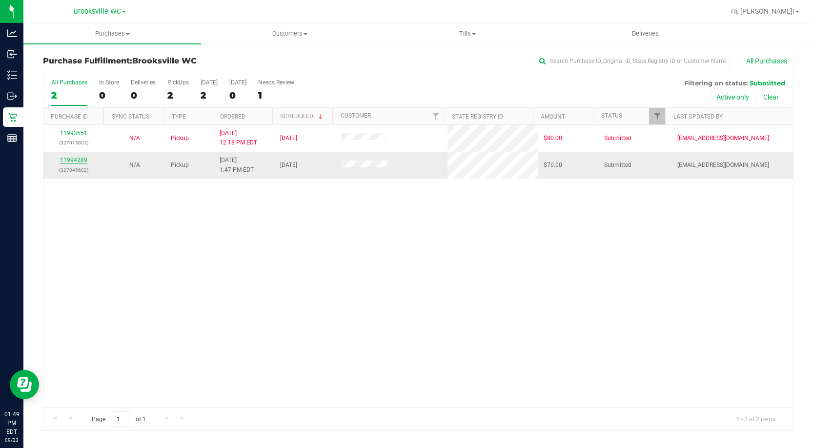
click at [67, 159] on link "11994289" at bounding box center [73, 160] width 27 height 7
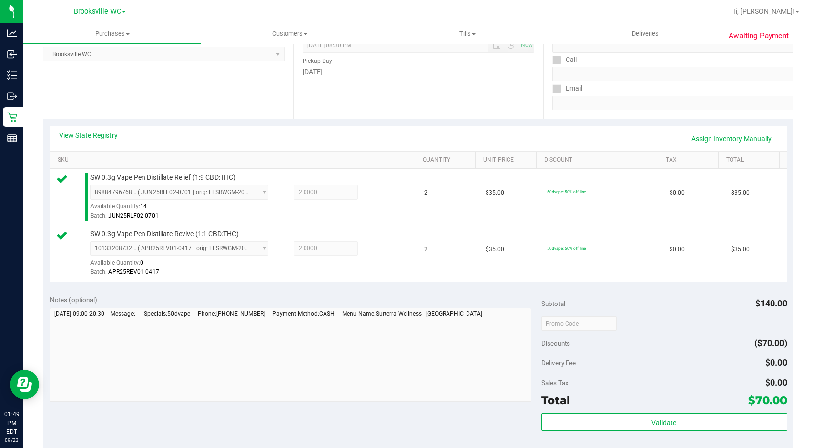
scroll to position [293, 0]
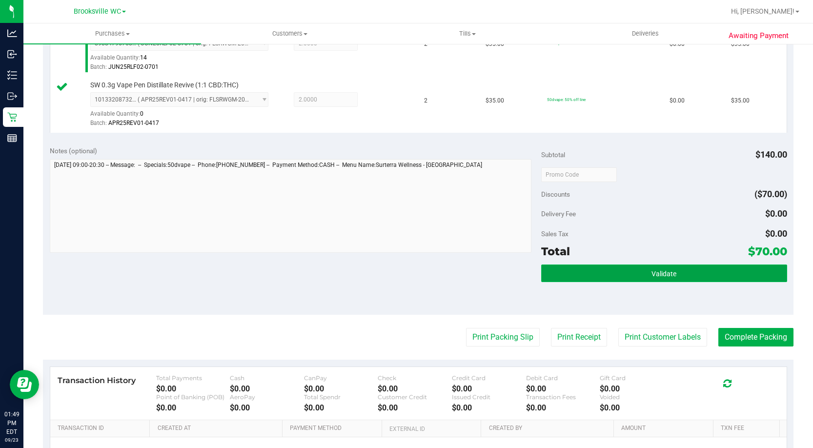
click at [682, 277] on button "Validate" at bounding box center [664, 273] width 246 height 18
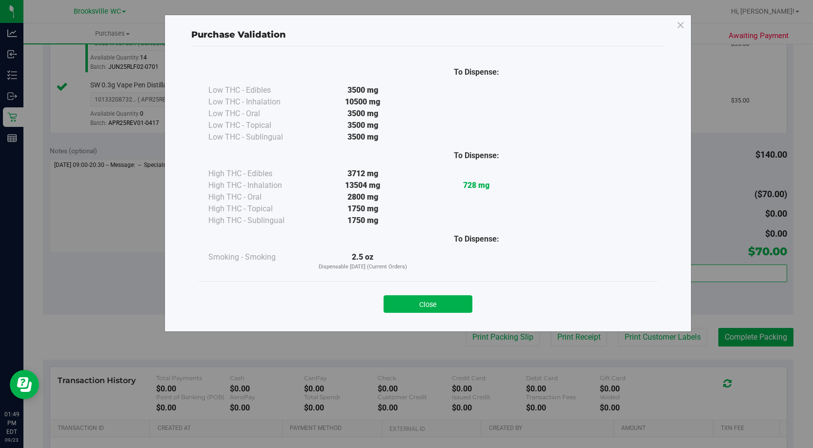
click at [449, 301] on button "Close" at bounding box center [427, 304] width 89 height 18
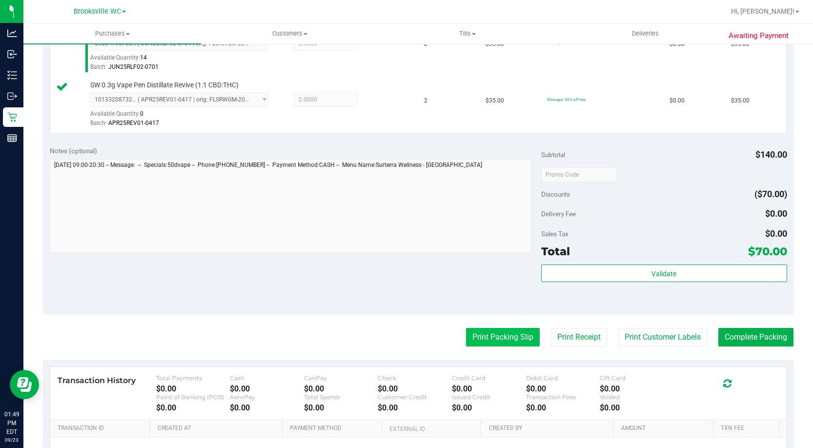
click at [488, 335] on button "Print Packing Slip" at bounding box center [503, 337] width 74 height 19
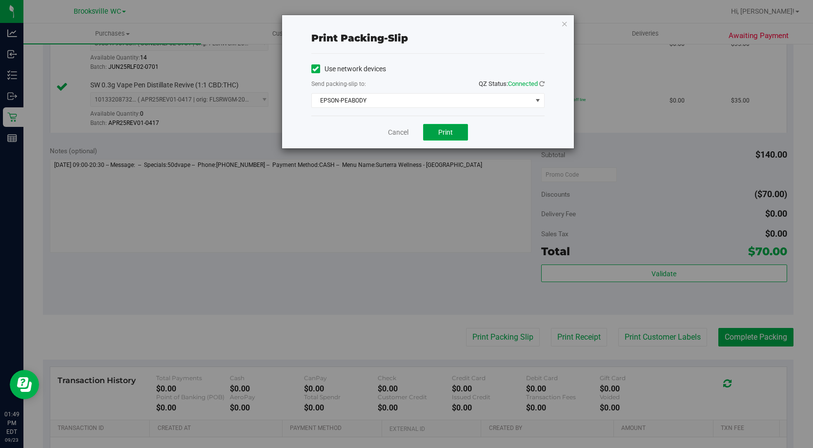
click at [451, 134] on span "Print" at bounding box center [445, 132] width 15 height 8
click at [397, 133] on link "Cancel" at bounding box center [398, 132] width 20 height 10
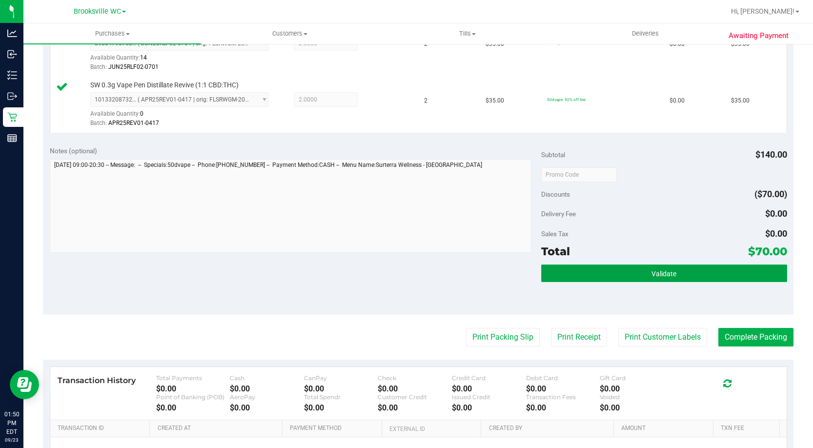
click at [690, 264] on button "Validate" at bounding box center [664, 273] width 246 height 18
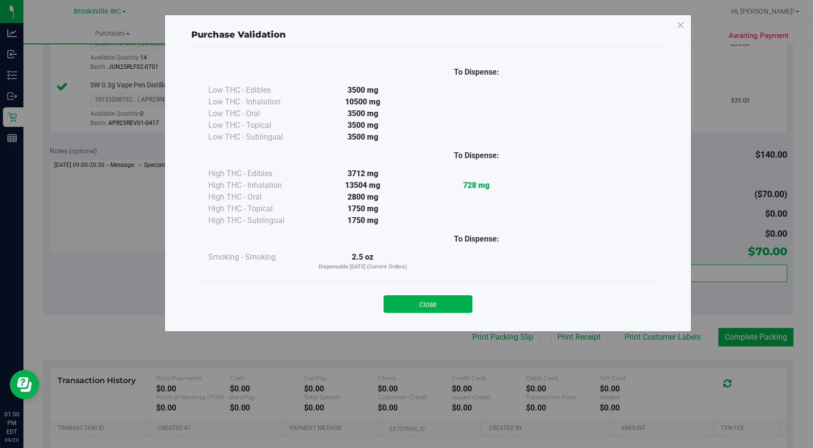
click at [708, 271] on div "Purchase Validation To Dispense: Low THC - Edibles 3500 mg" at bounding box center [410, 224] width 820 height 448
click at [425, 306] on button "Close" at bounding box center [427, 304] width 89 height 18
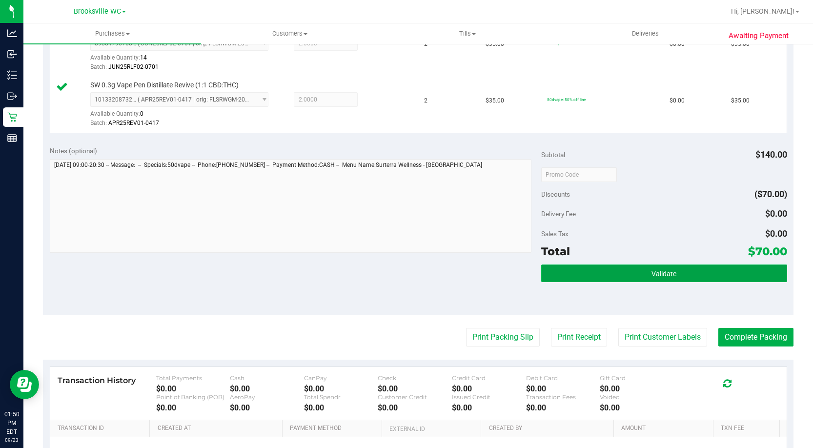
click at [678, 271] on button "Validate" at bounding box center [664, 273] width 246 height 18
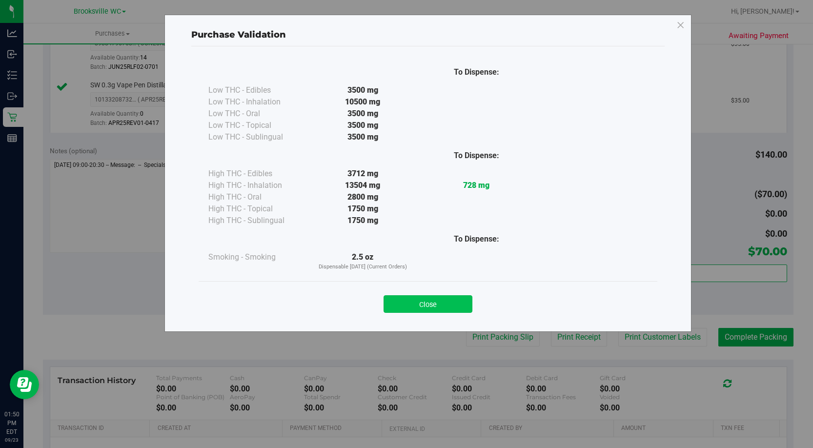
click at [443, 311] on button "Close" at bounding box center [427, 304] width 89 height 18
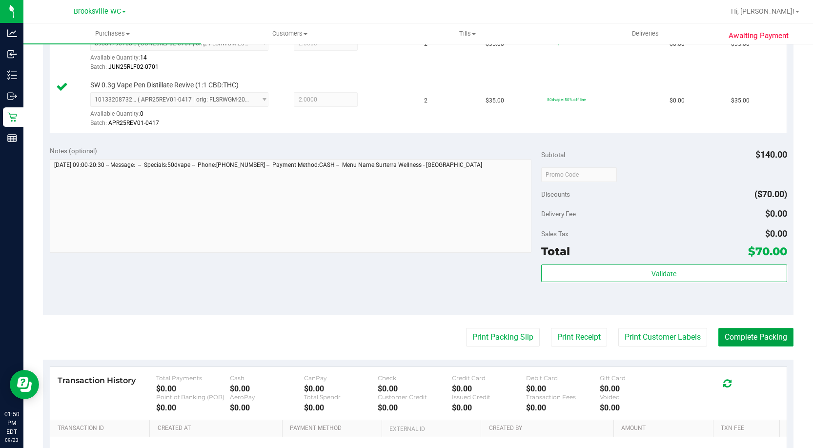
click at [759, 344] on button "Complete Packing" at bounding box center [755, 337] width 75 height 19
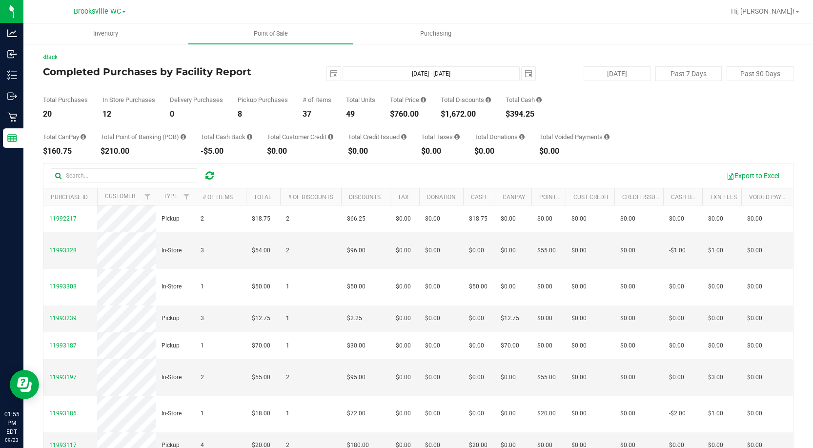
click at [246, 93] on div "Total Purchases 20 In Store Purchases 12 Delivery Purchases 0 Pickup Purchases …" at bounding box center [418, 99] width 750 height 37
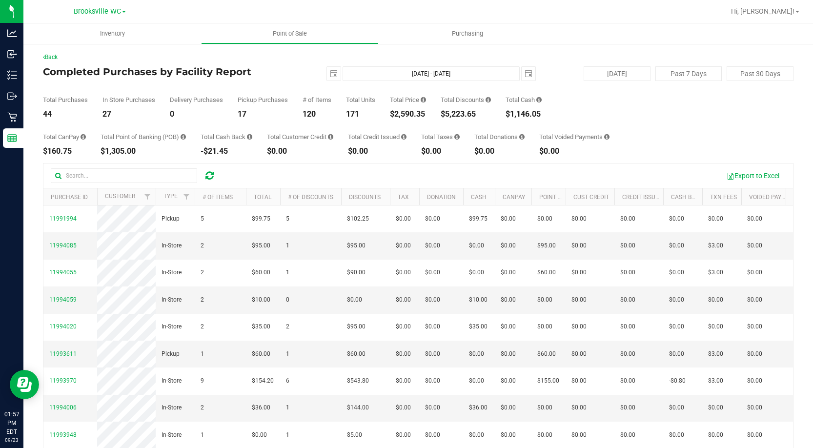
click at [114, 60] on div "Back" at bounding box center [418, 57] width 750 height 9
click at [782, 9] on span "Hi, Elizabeth!" at bounding box center [762, 11] width 63 height 8
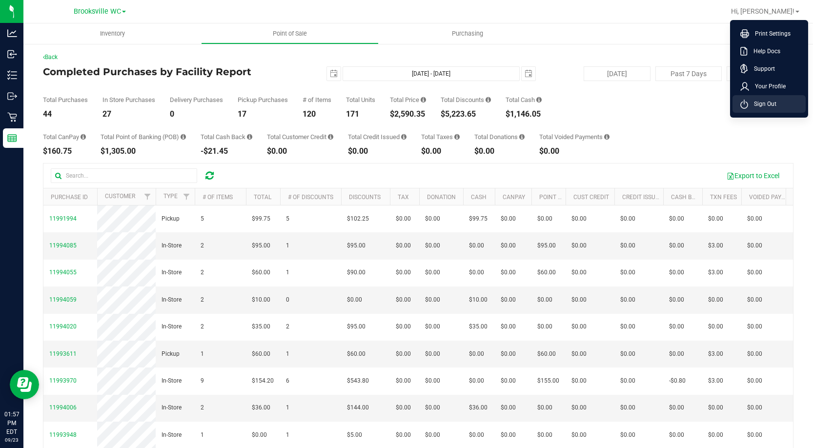
click at [760, 106] on span "Sign Out" at bounding box center [762, 104] width 28 height 10
